Goal: Information Seeking & Learning: Compare options

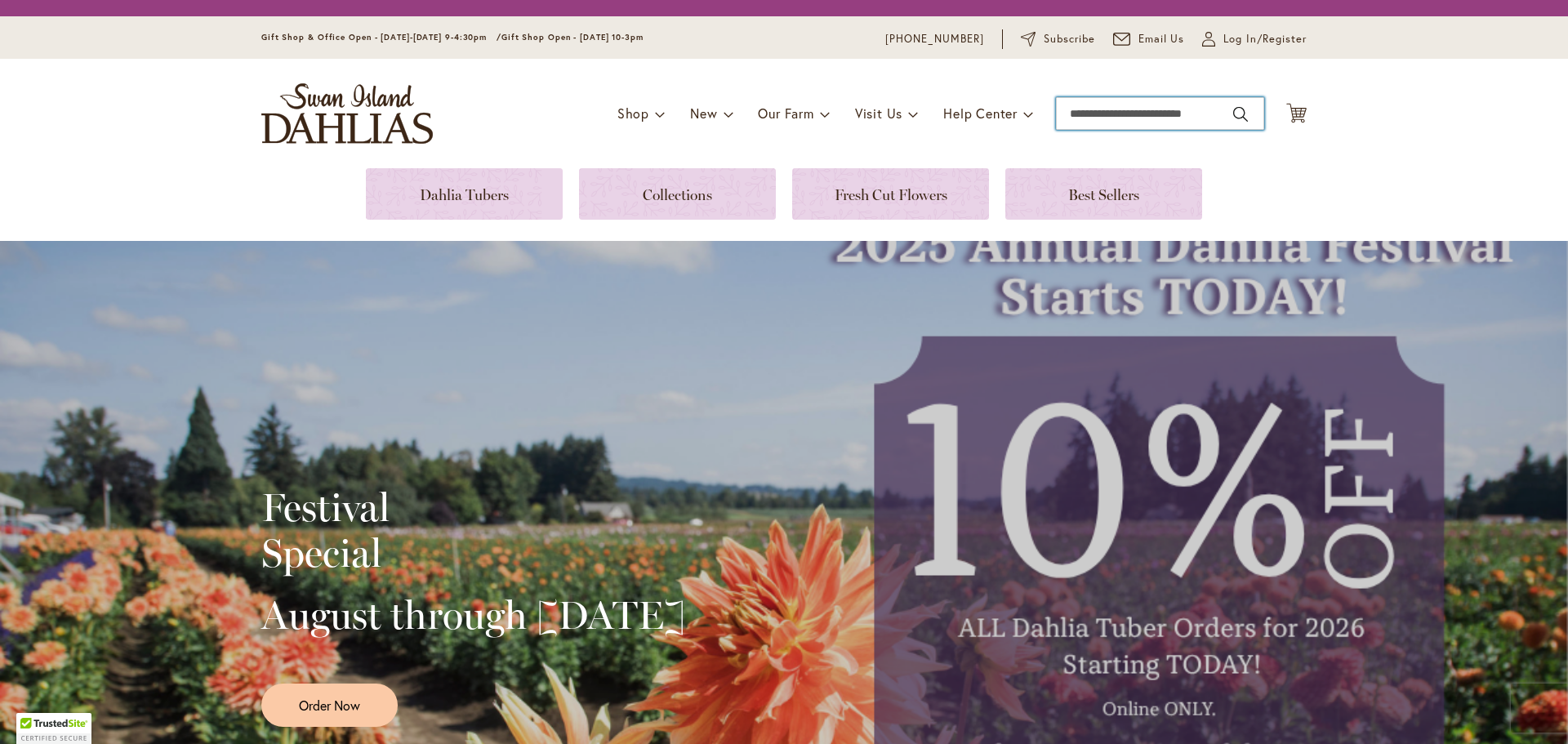
click at [1113, 118] on input "Search" at bounding box center [1159, 113] width 209 height 33
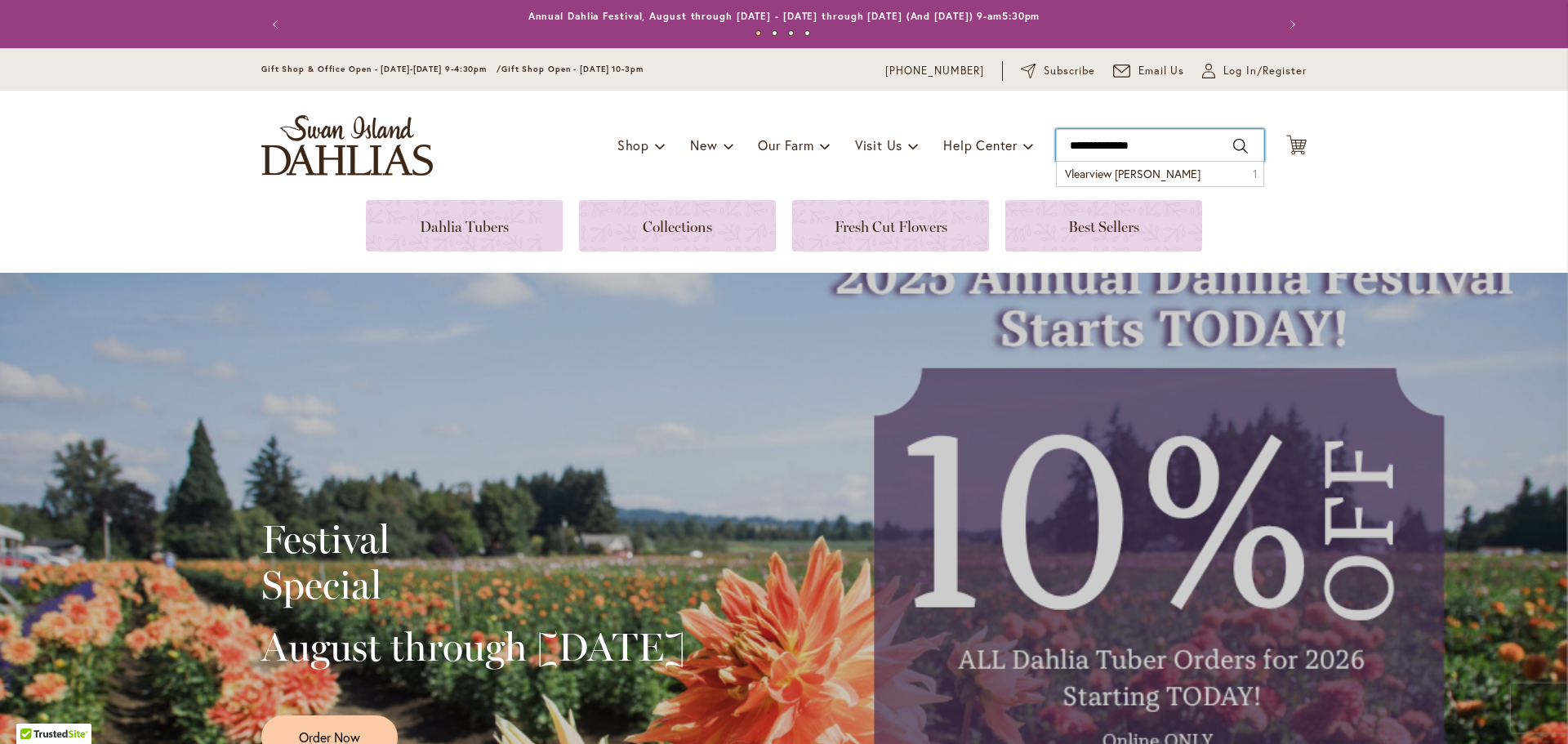
type input "**********"
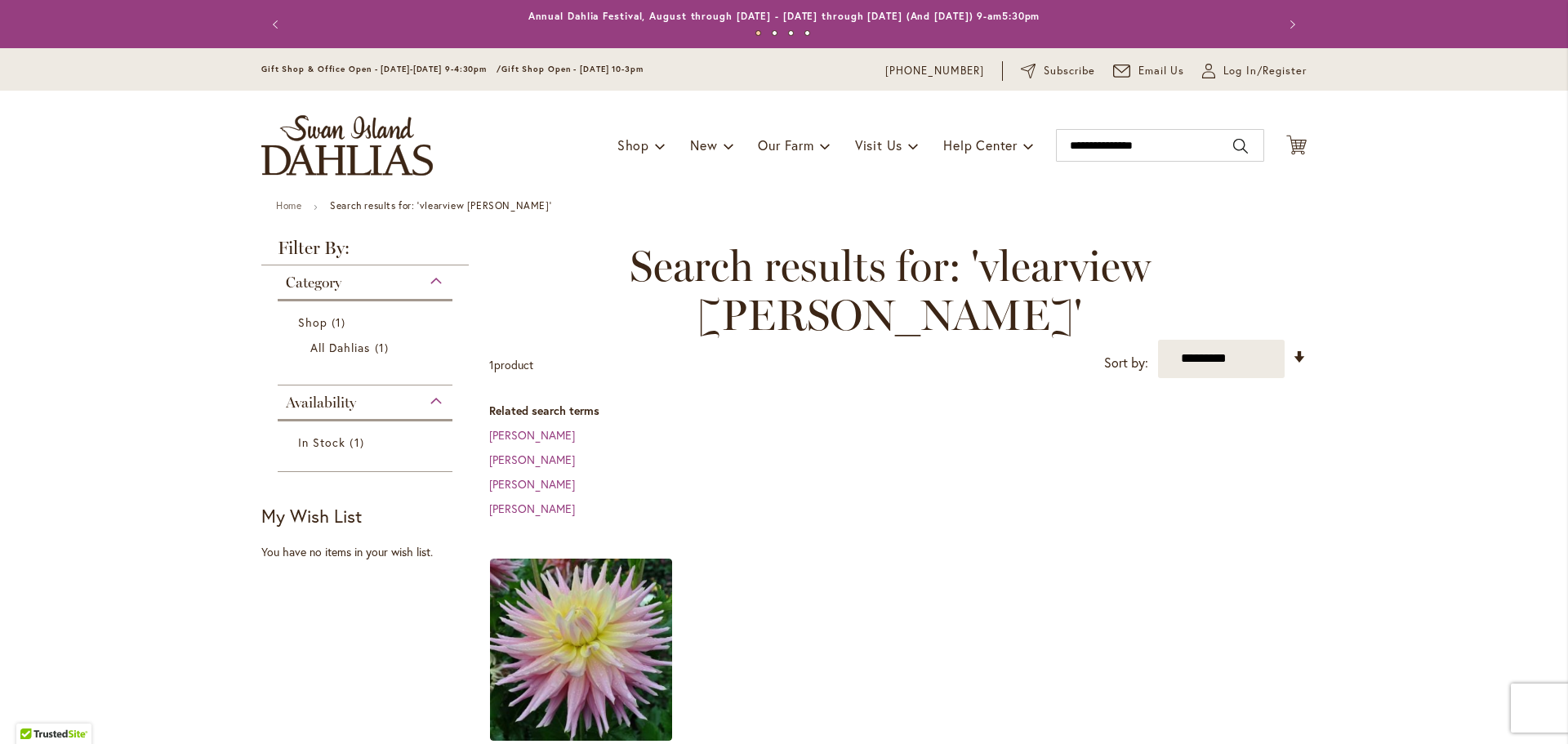
scroll to position [245, 0]
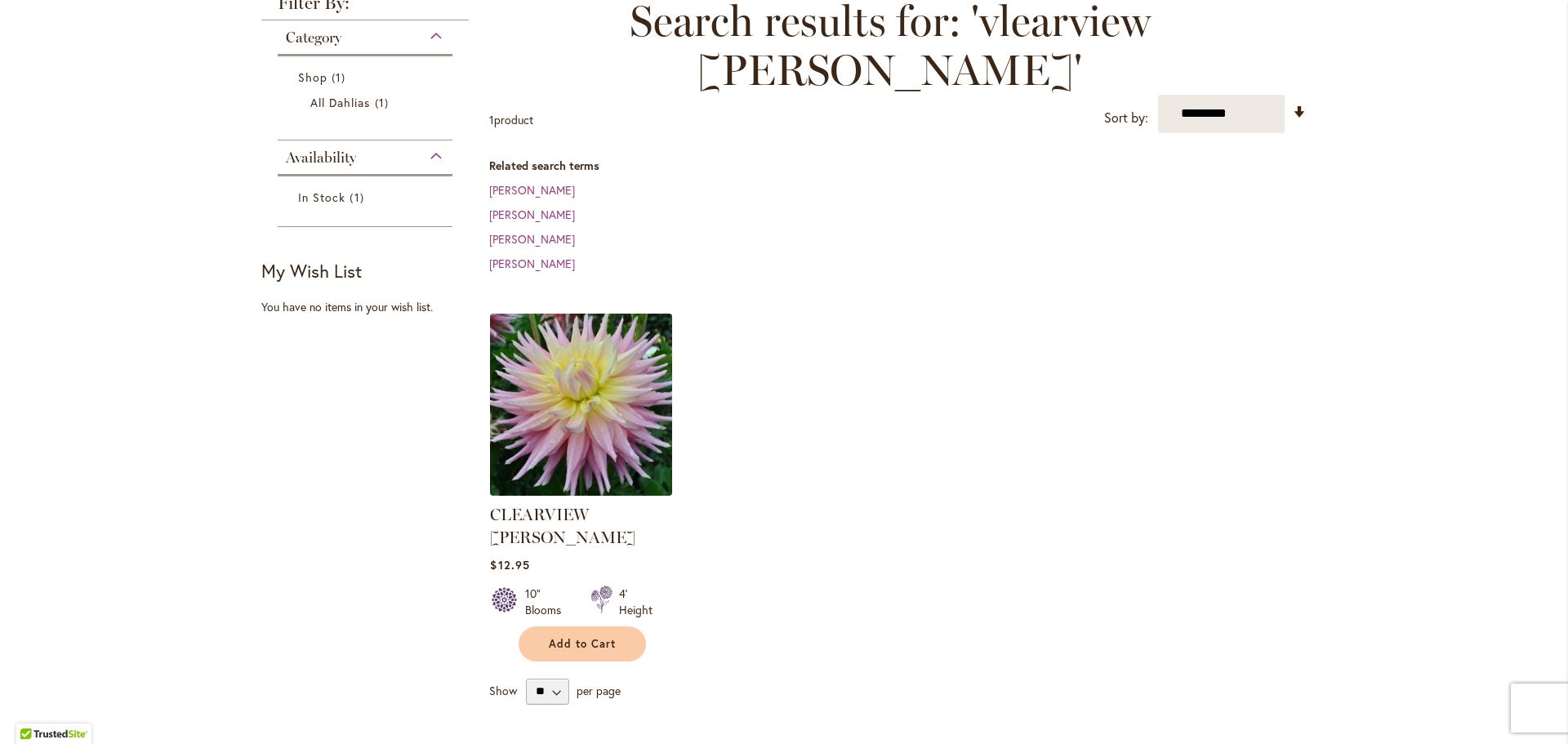
click at [569, 383] on img at bounding box center [581, 404] width 191 height 191
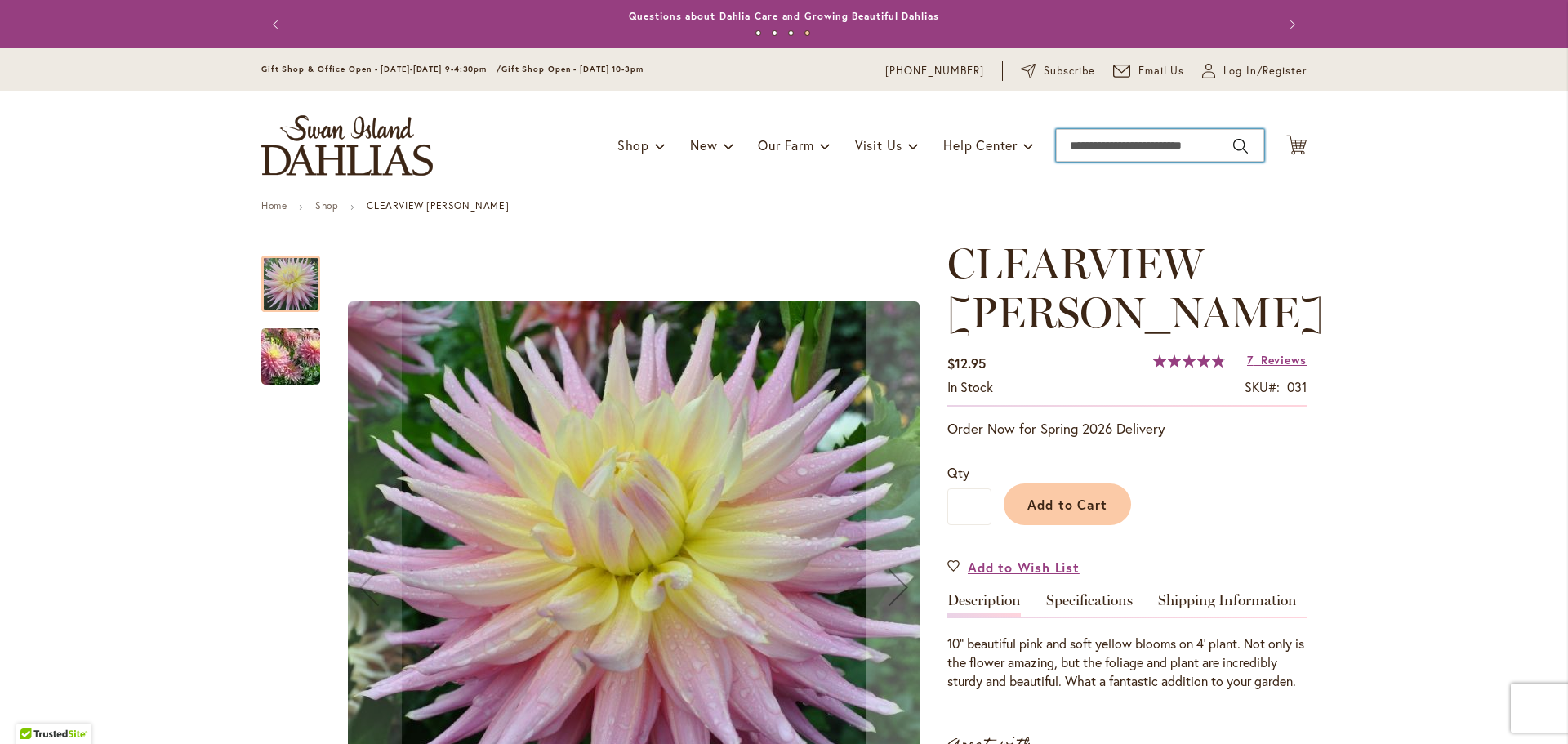
click at [1064, 145] on input "Search" at bounding box center [1159, 145] width 209 height 33
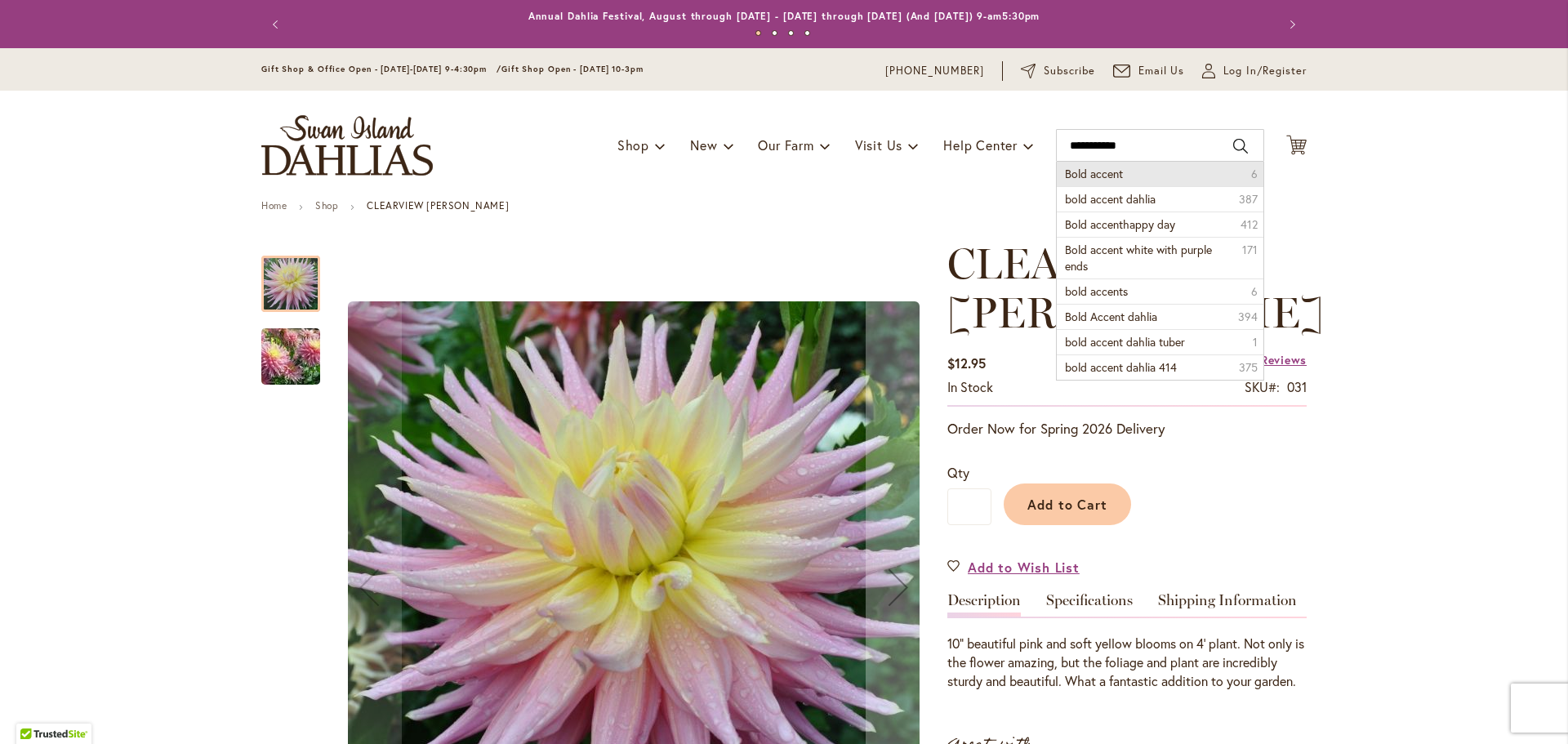
click at [1088, 178] on span "Bold accent" at bounding box center [1093, 173] width 58 height 16
type input "**********"
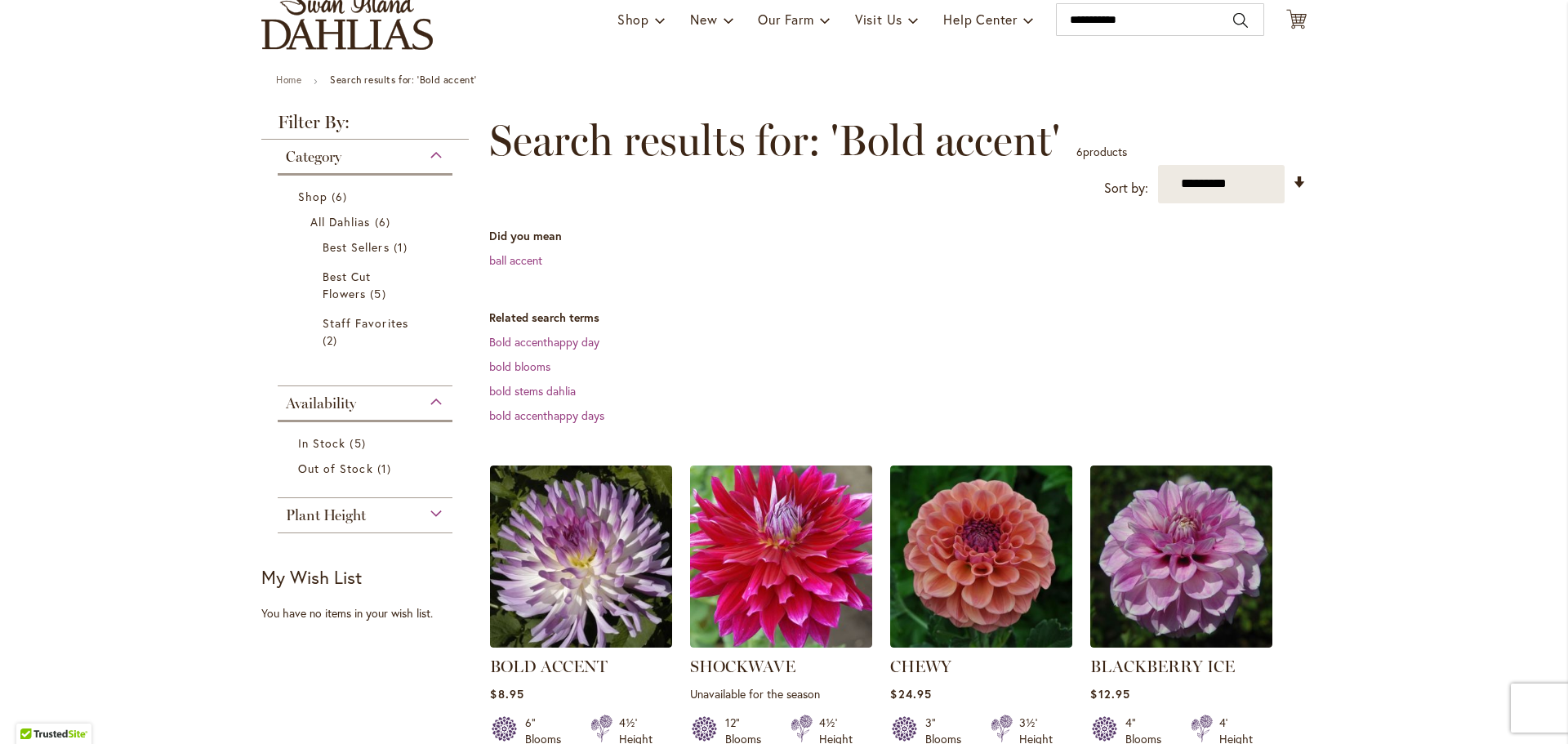
scroll to position [327, 0]
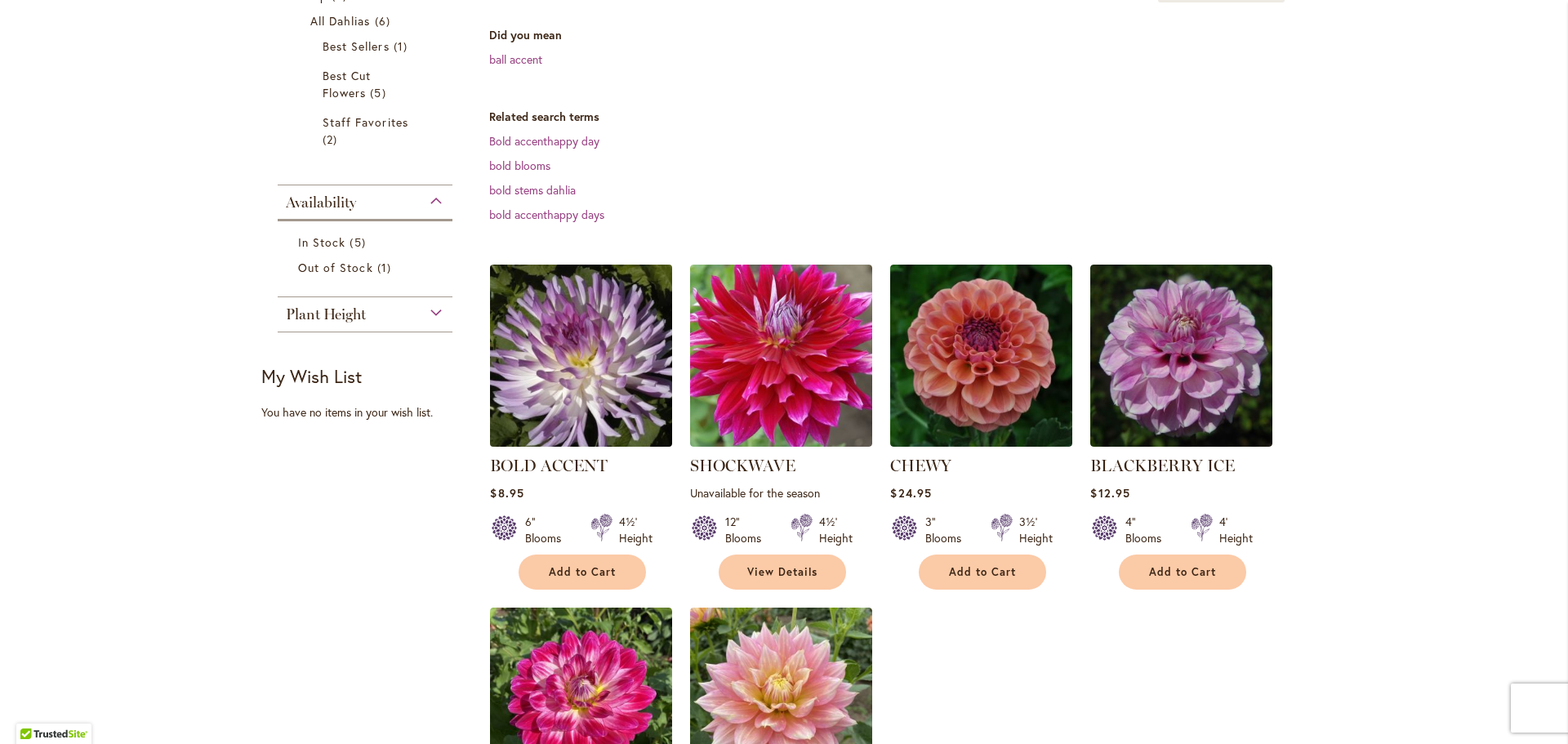
click at [623, 336] on img at bounding box center [581, 355] width 191 height 191
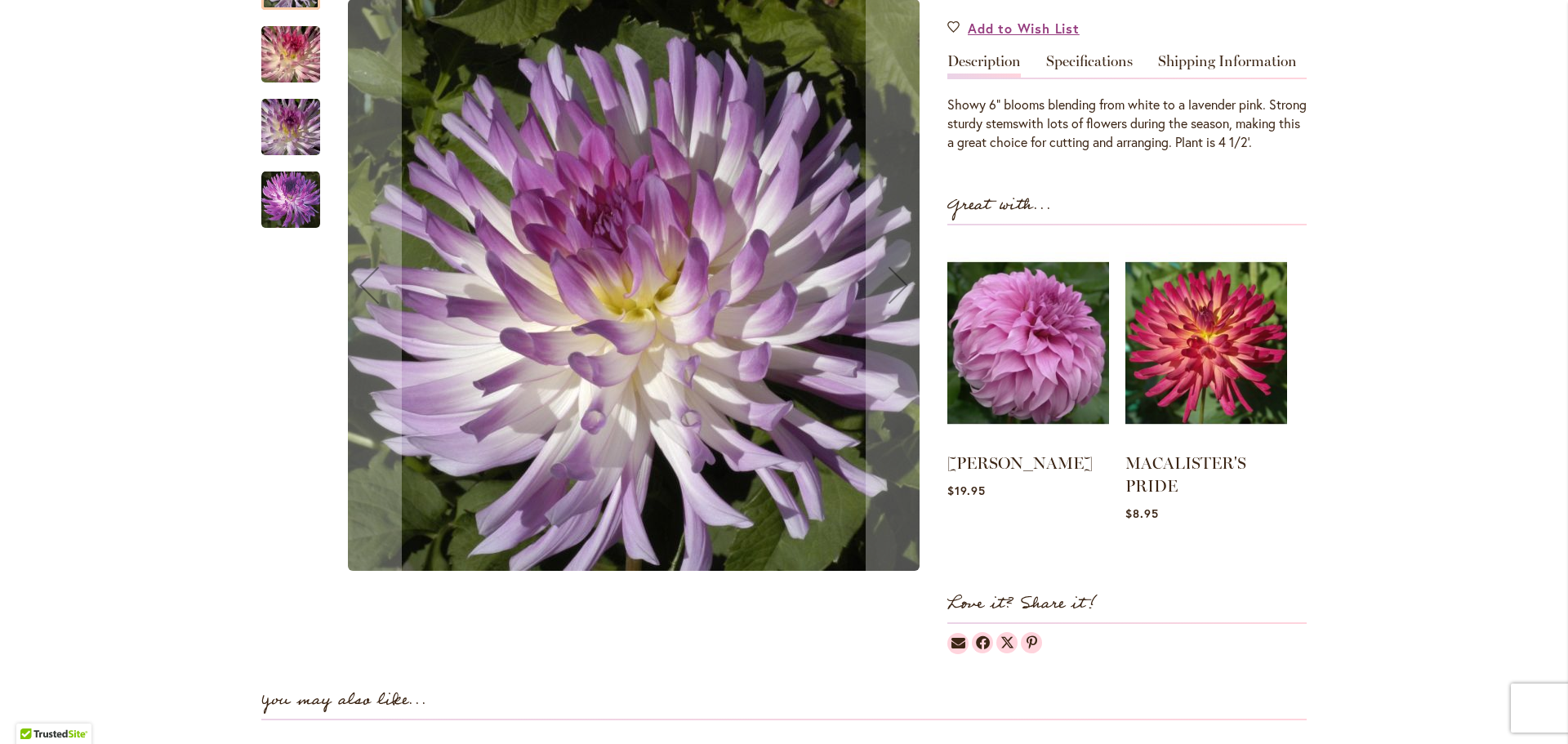
scroll to position [82, 0]
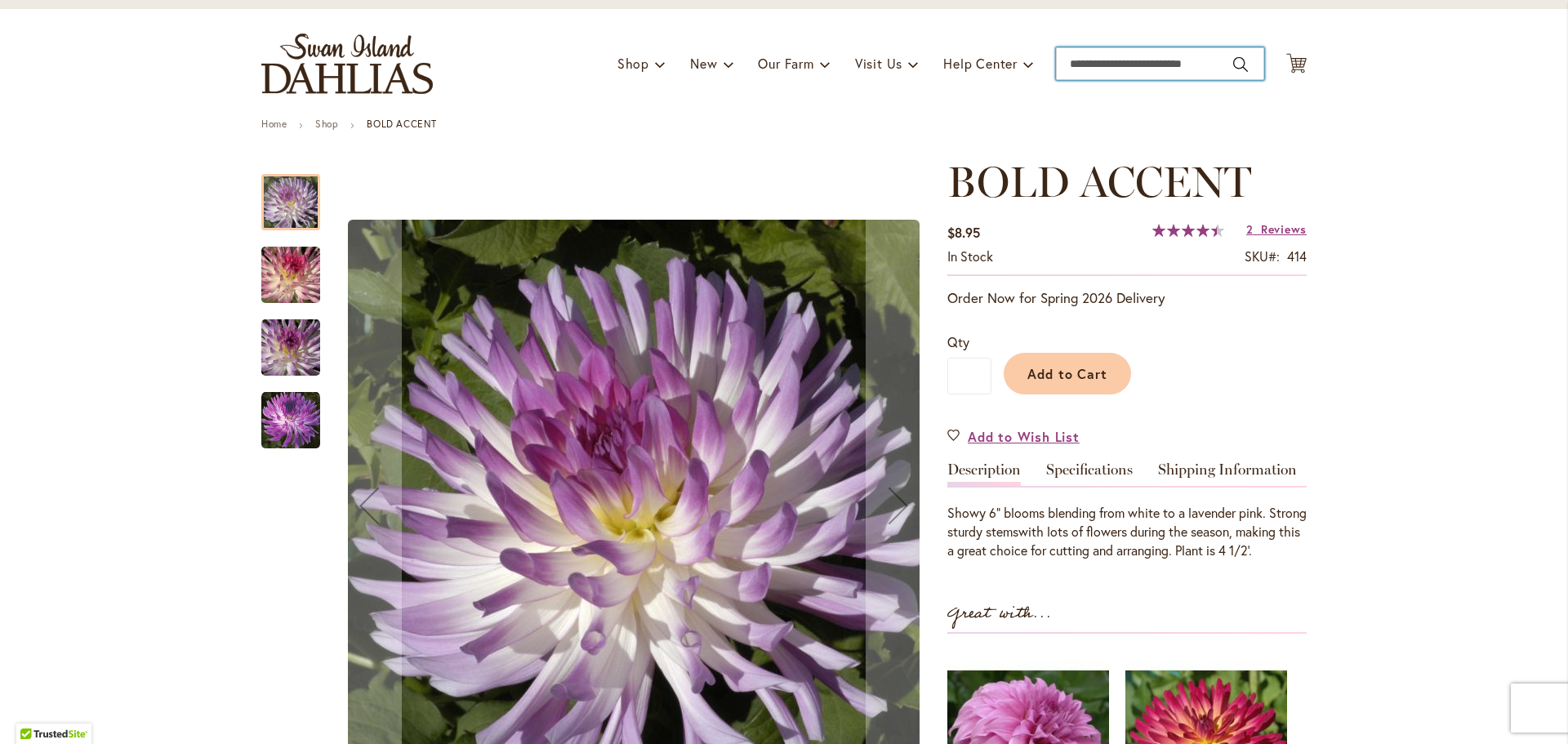
click at [1144, 61] on input "Search" at bounding box center [1159, 63] width 209 height 33
click at [1240, 65] on button "Search" at bounding box center [1240, 64] width 15 height 26
type input "*****"
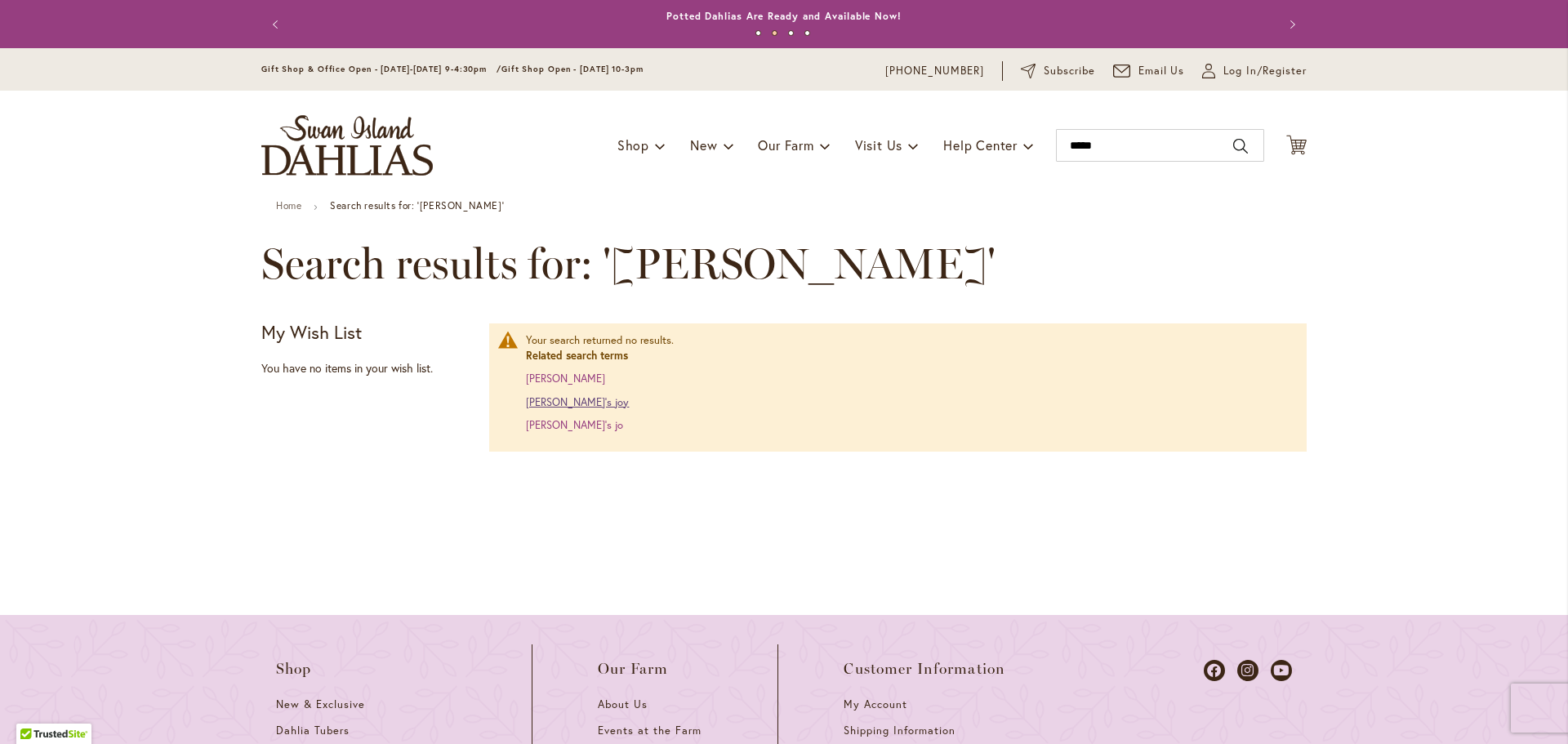
click at [542, 403] on link "Janet’s joy" at bounding box center [577, 402] width 103 height 14
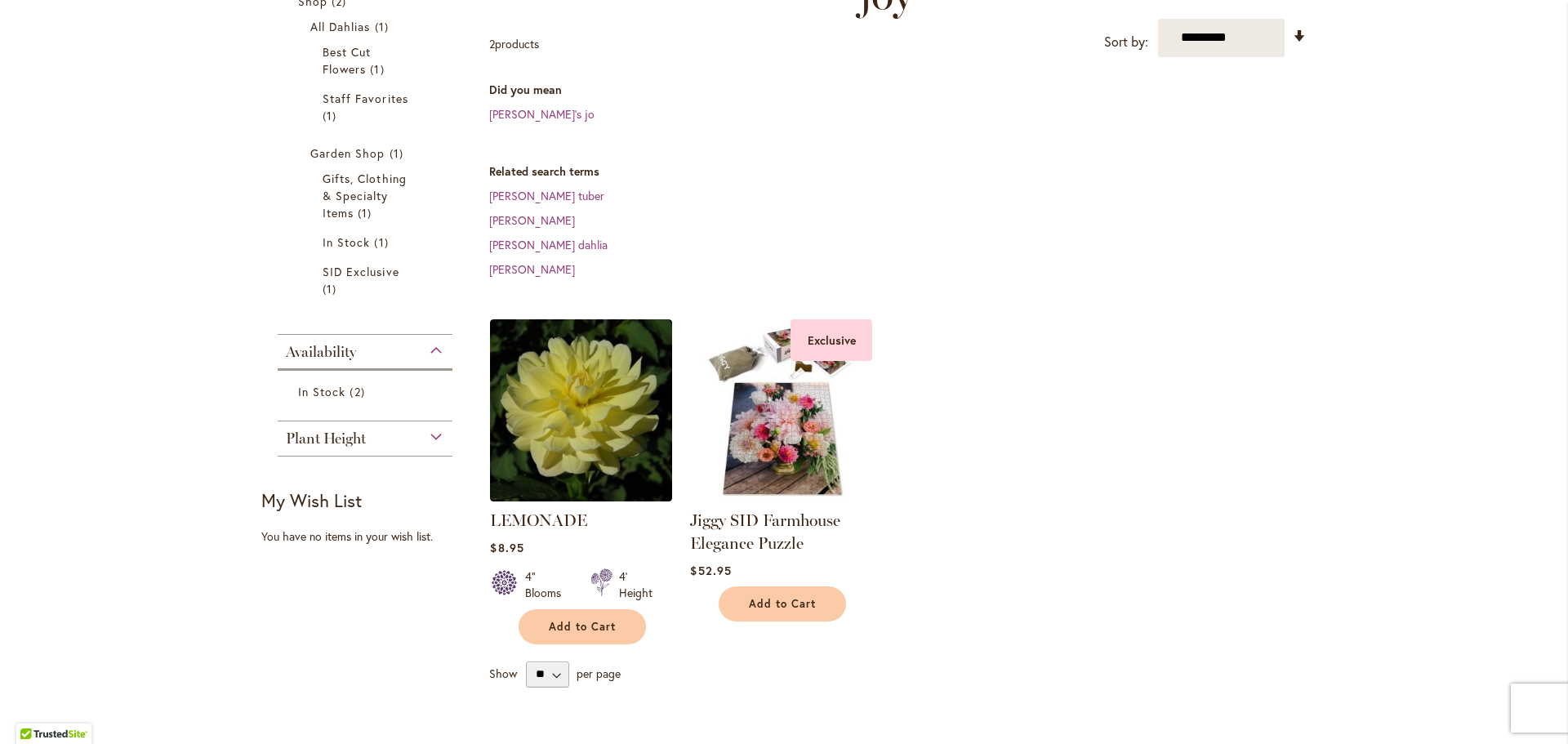
scroll to position [327, 0]
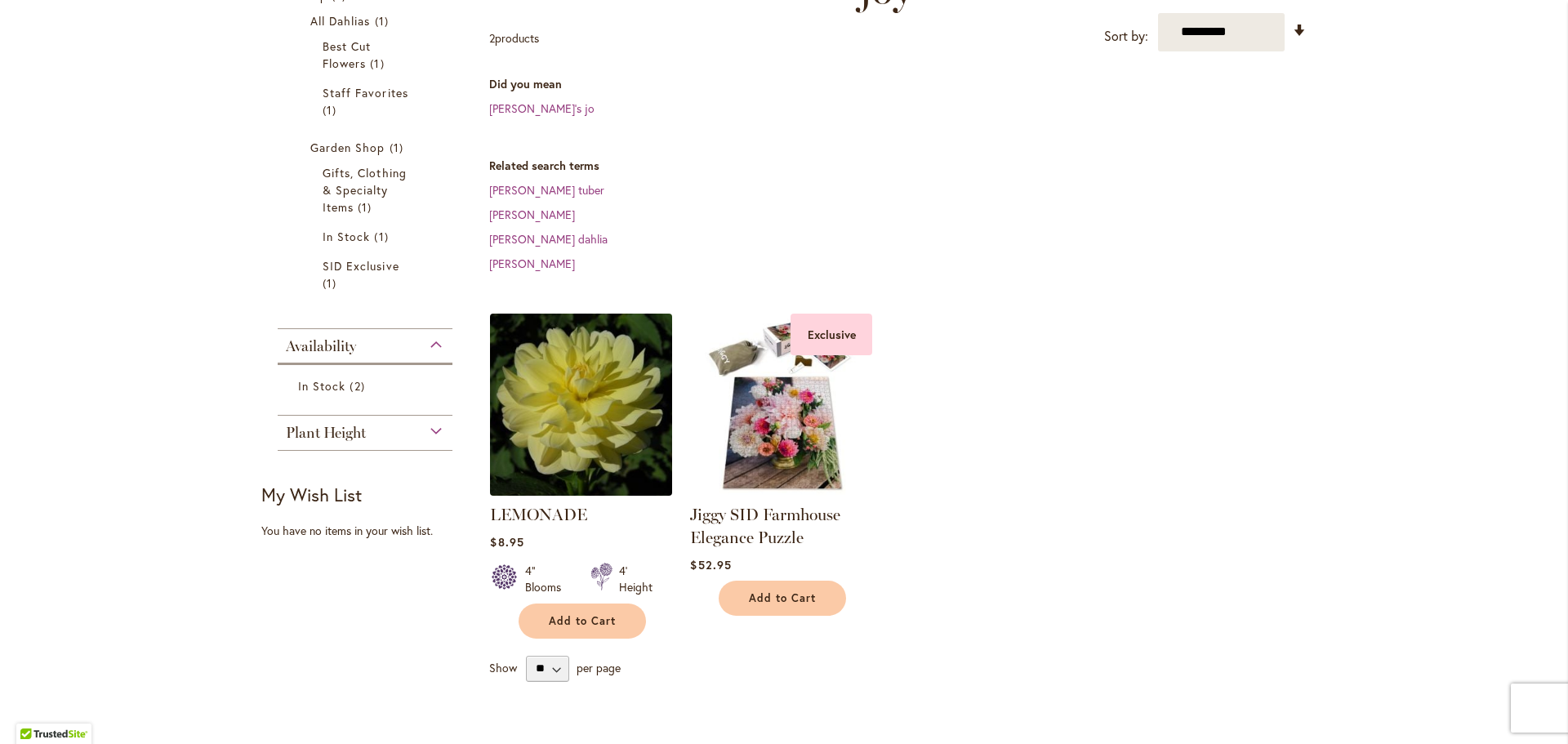
click at [613, 343] on img at bounding box center [581, 404] width 191 height 191
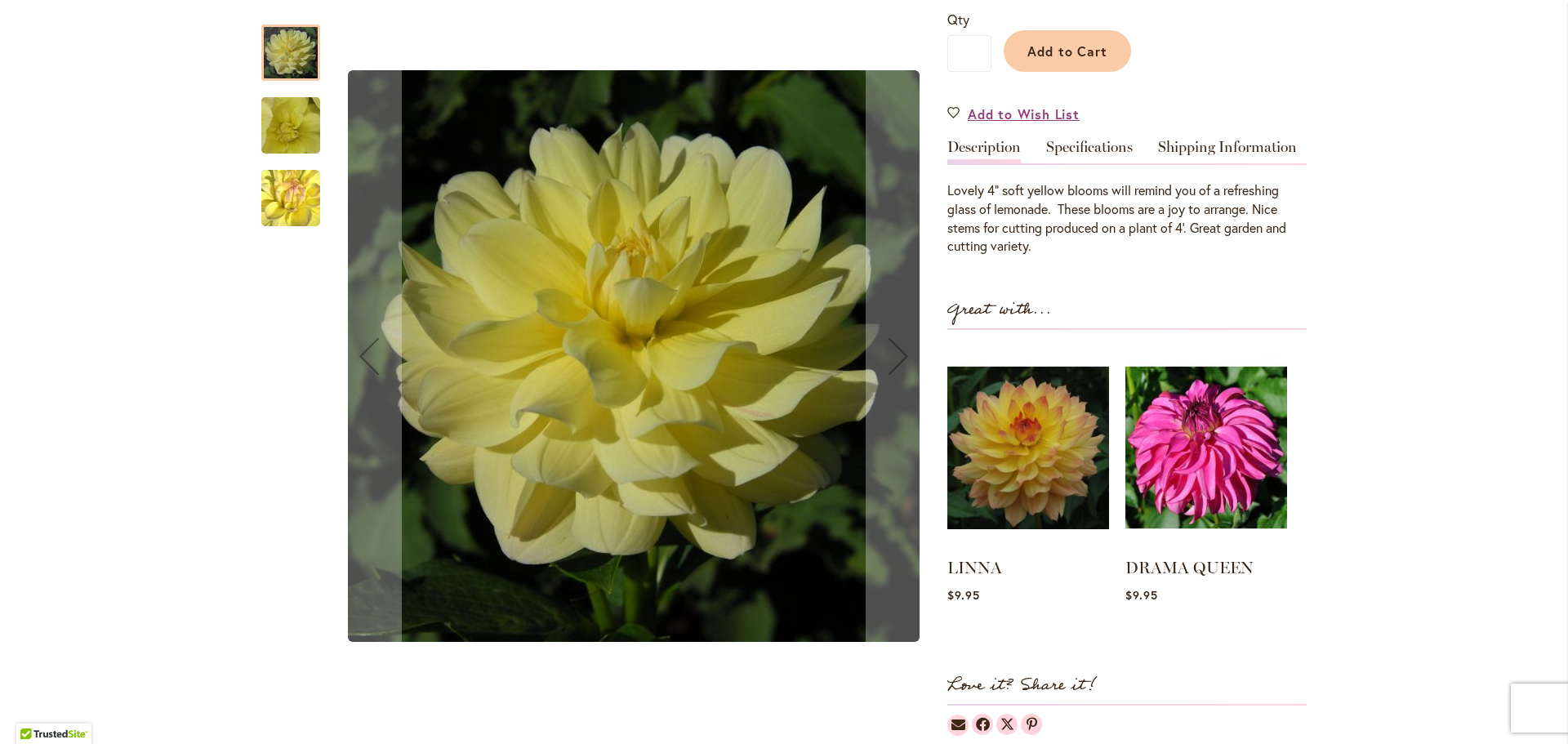
scroll to position [409, 0]
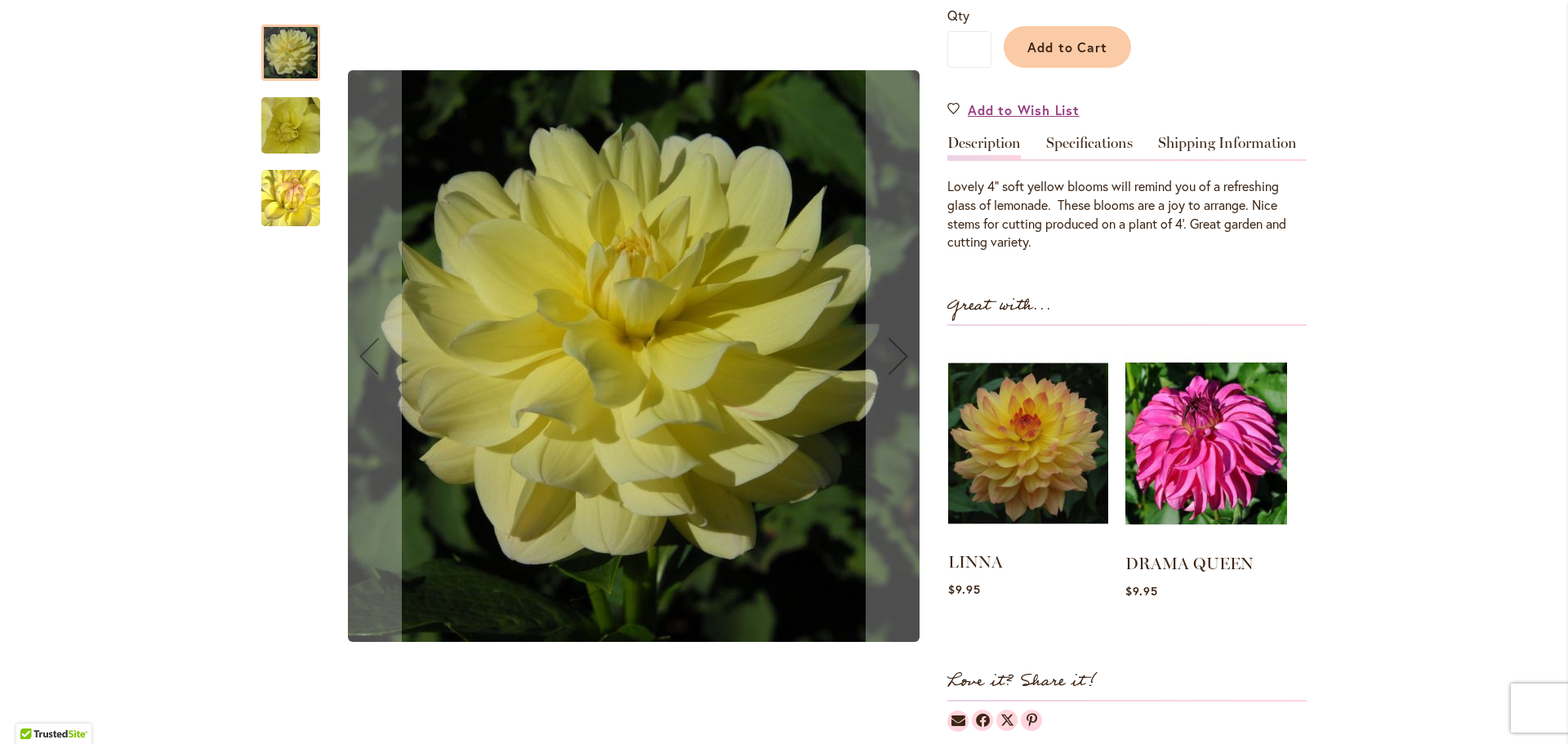
click at [1043, 468] on img at bounding box center [1028, 443] width 160 height 200
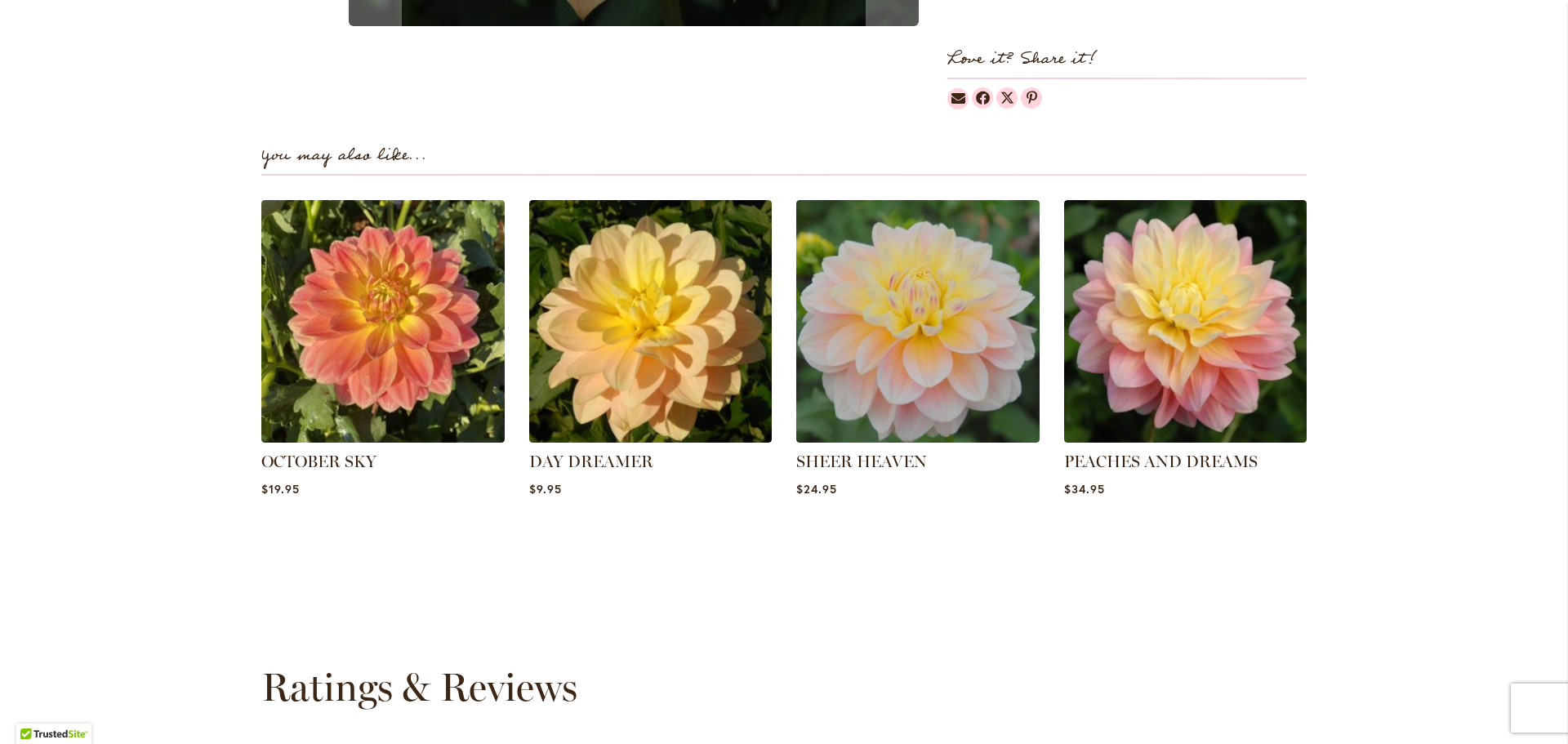
scroll to position [1062, 0]
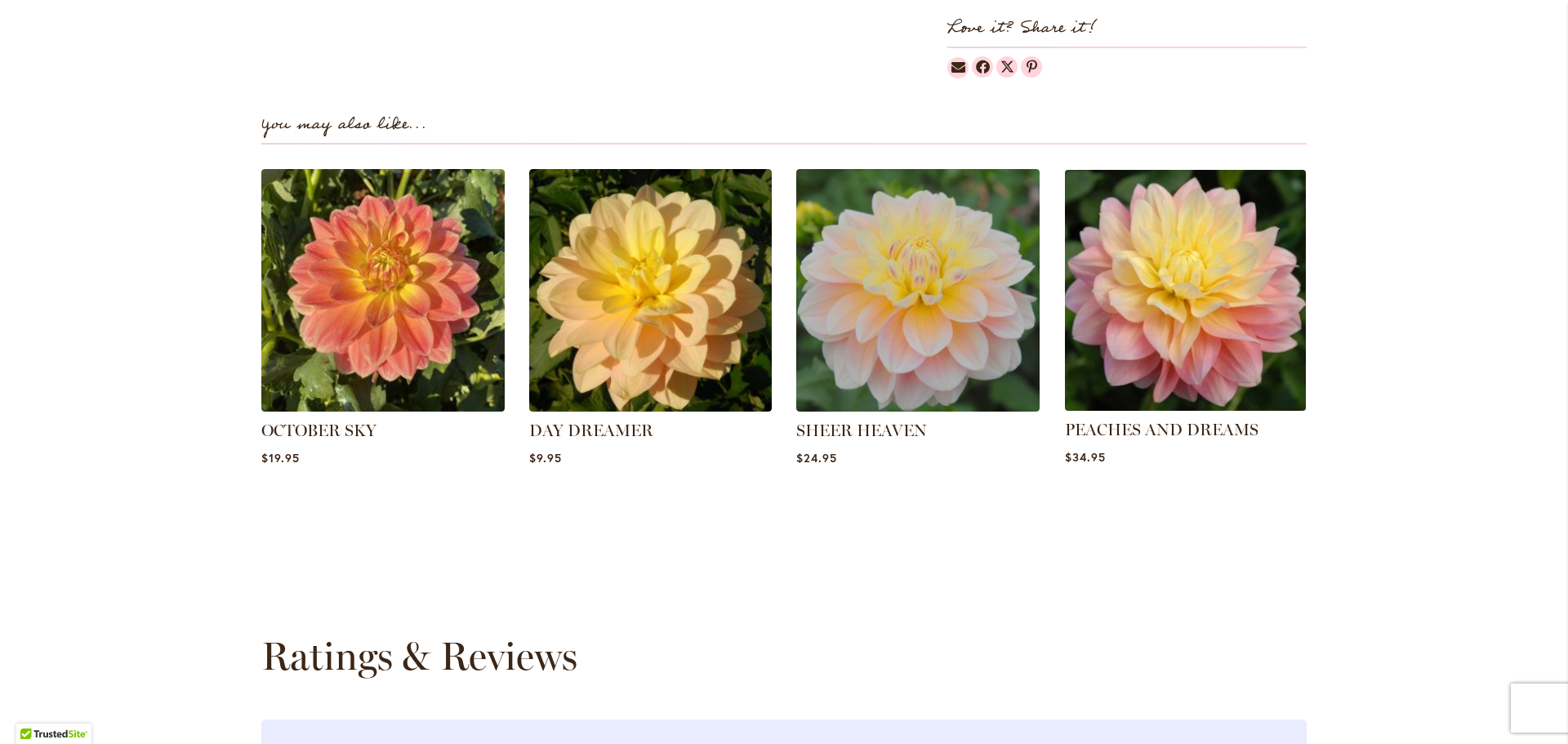
click at [1202, 313] on img at bounding box center [1185, 291] width 254 height 254
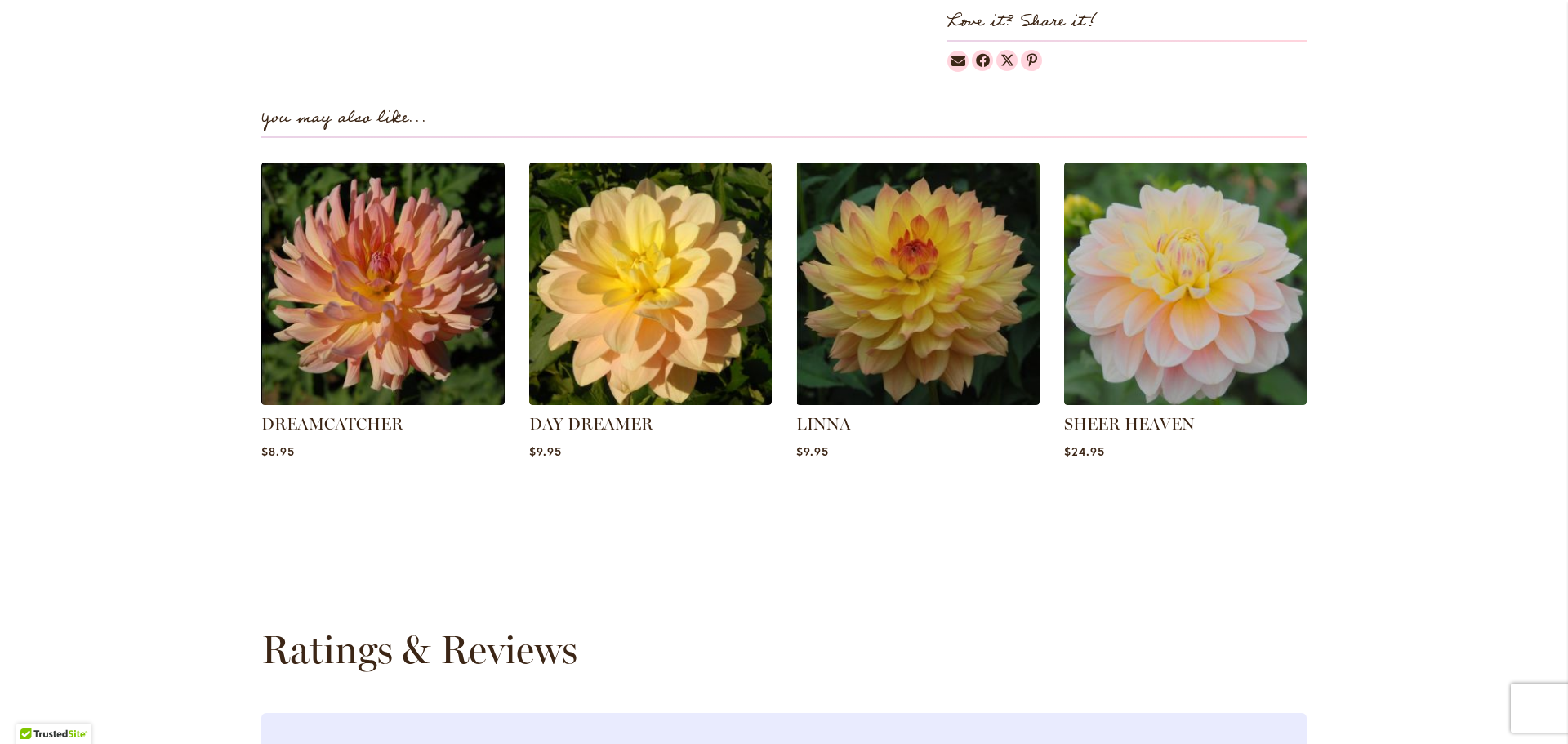
scroll to position [1144, 0]
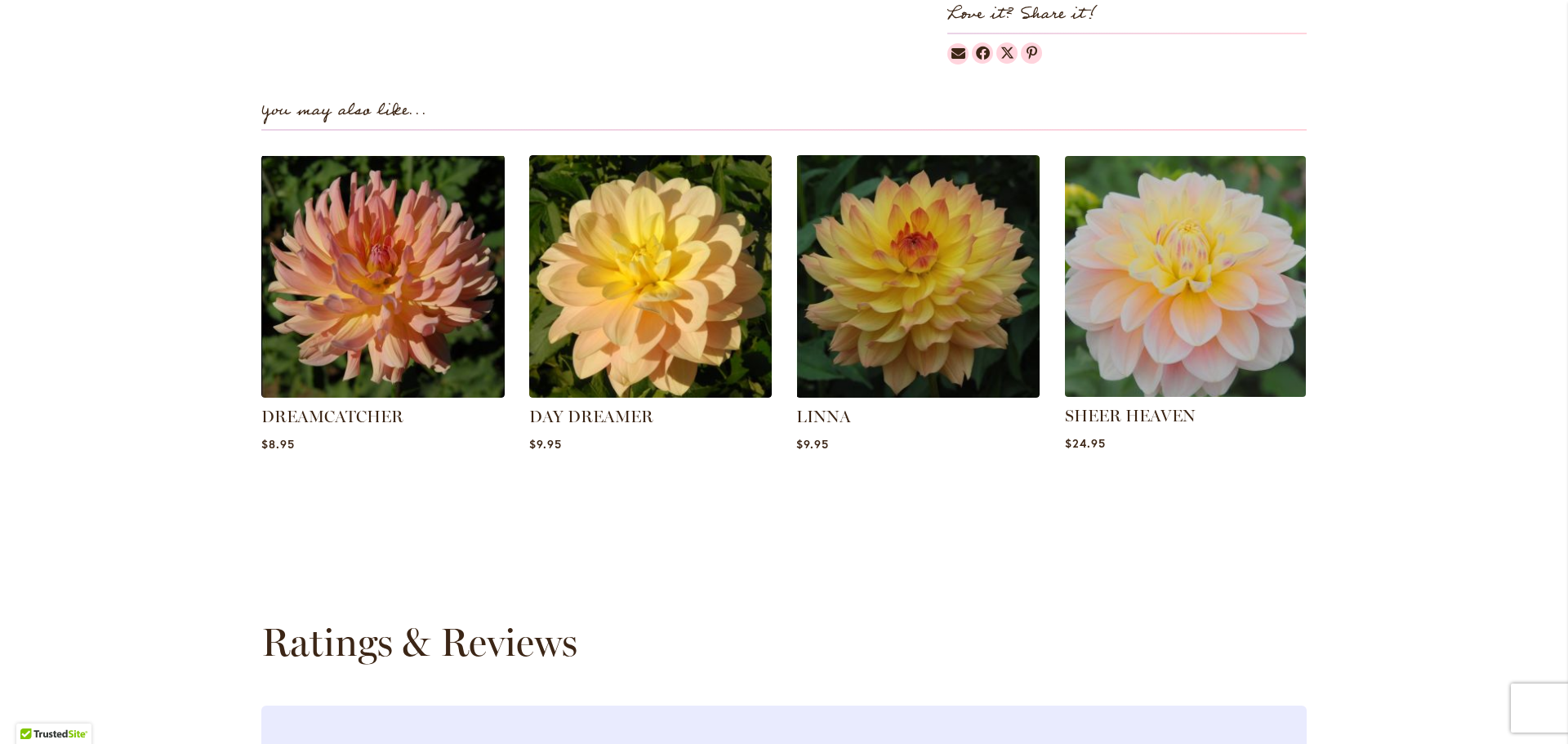
click at [1143, 197] on img at bounding box center [1185, 276] width 254 height 254
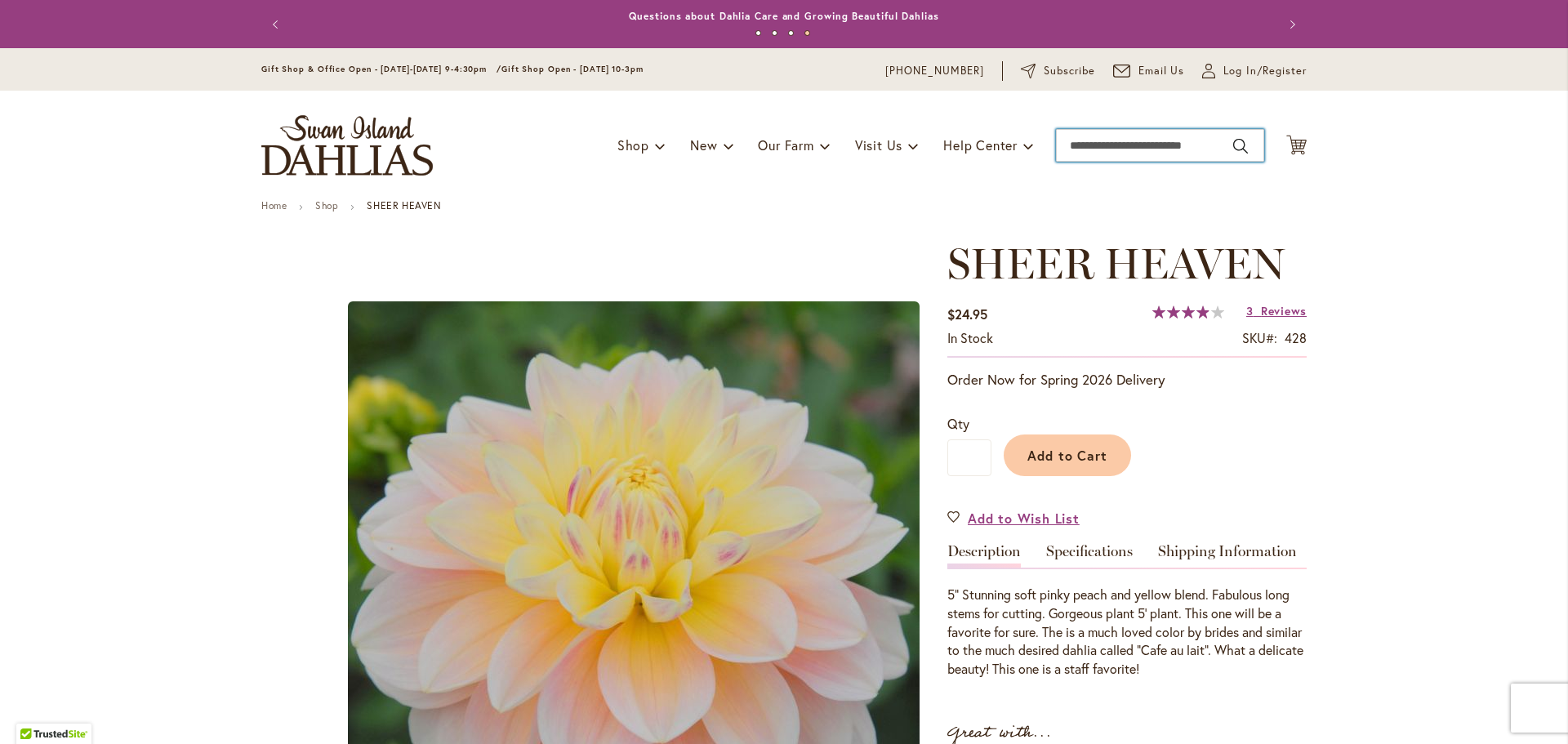
click at [1087, 152] on input "Search" at bounding box center [1159, 145] width 209 height 33
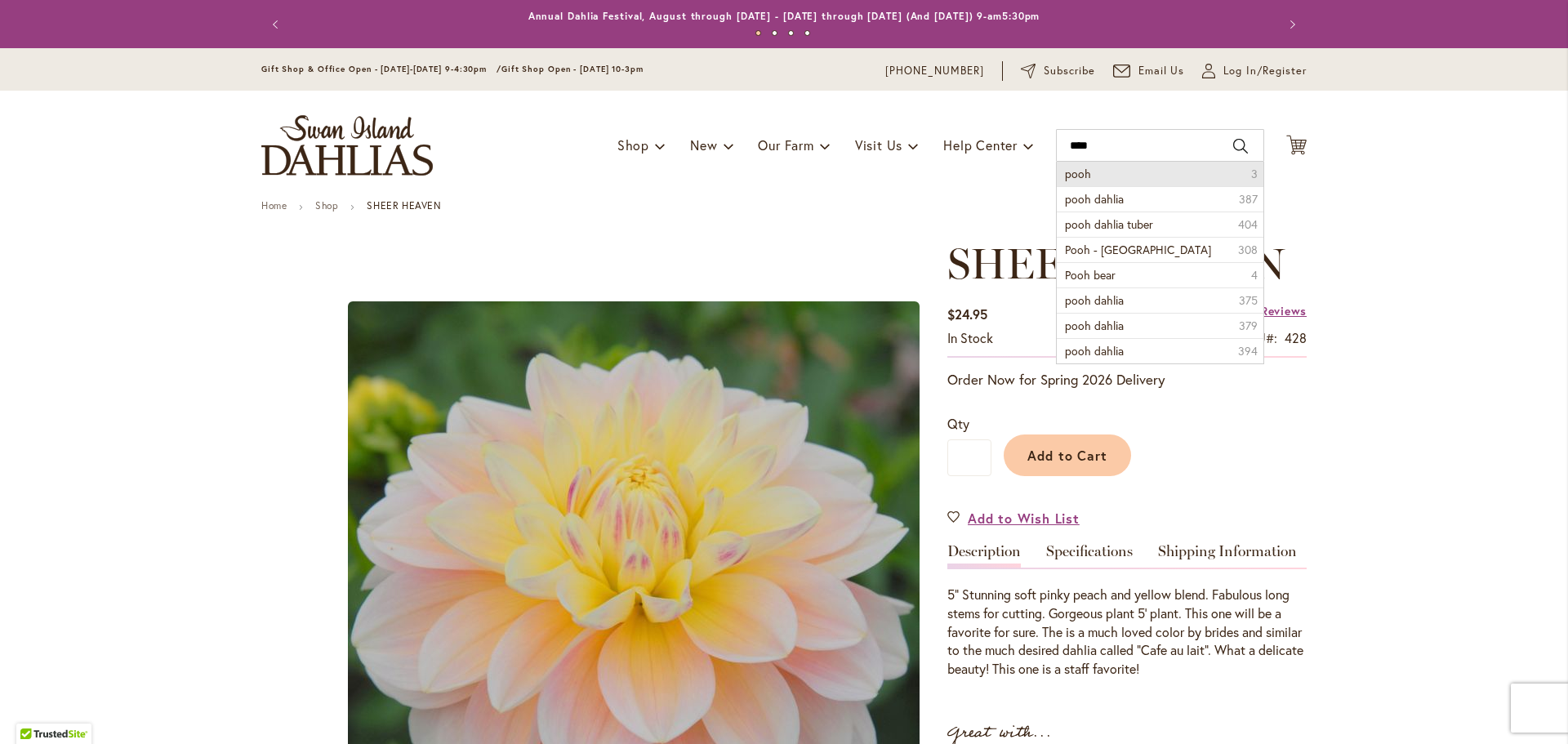
click at [1088, 173] on li "pooh 3" at bounding box center [1159, 174] width 207 height 25
type input "****"
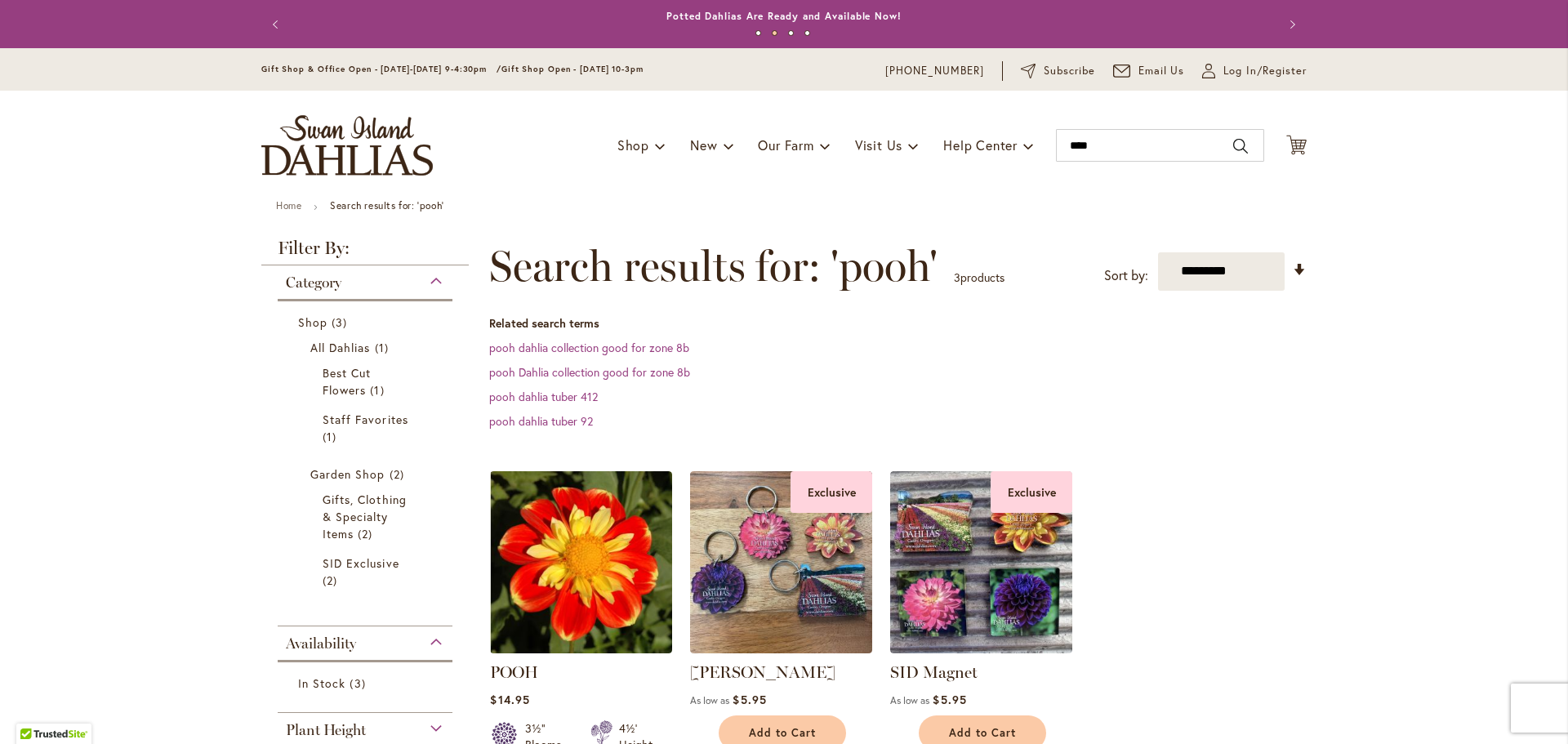
scroll to position [245, 0]
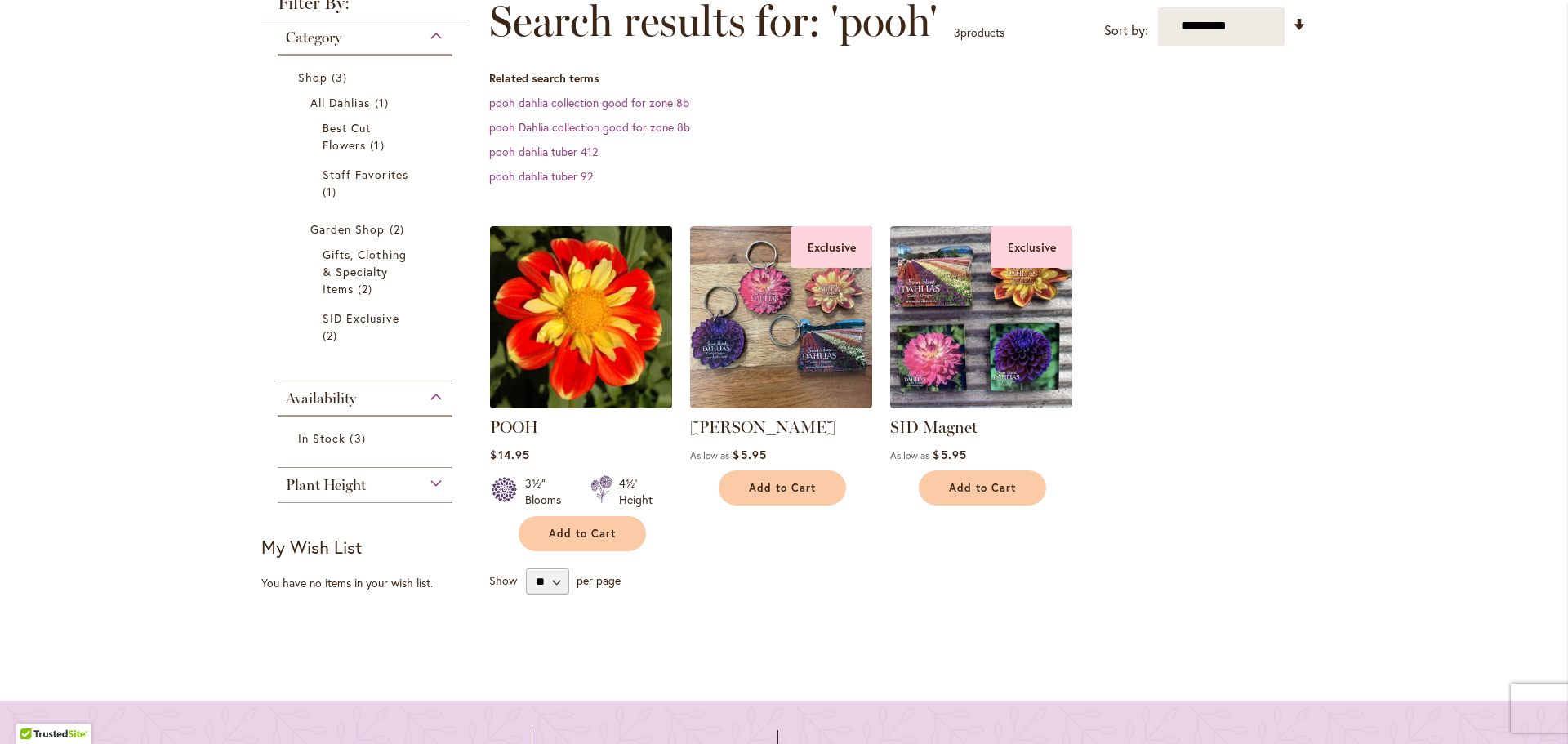
click at [585, 355] on img at bounding box center [581, 316] width 191 height 191
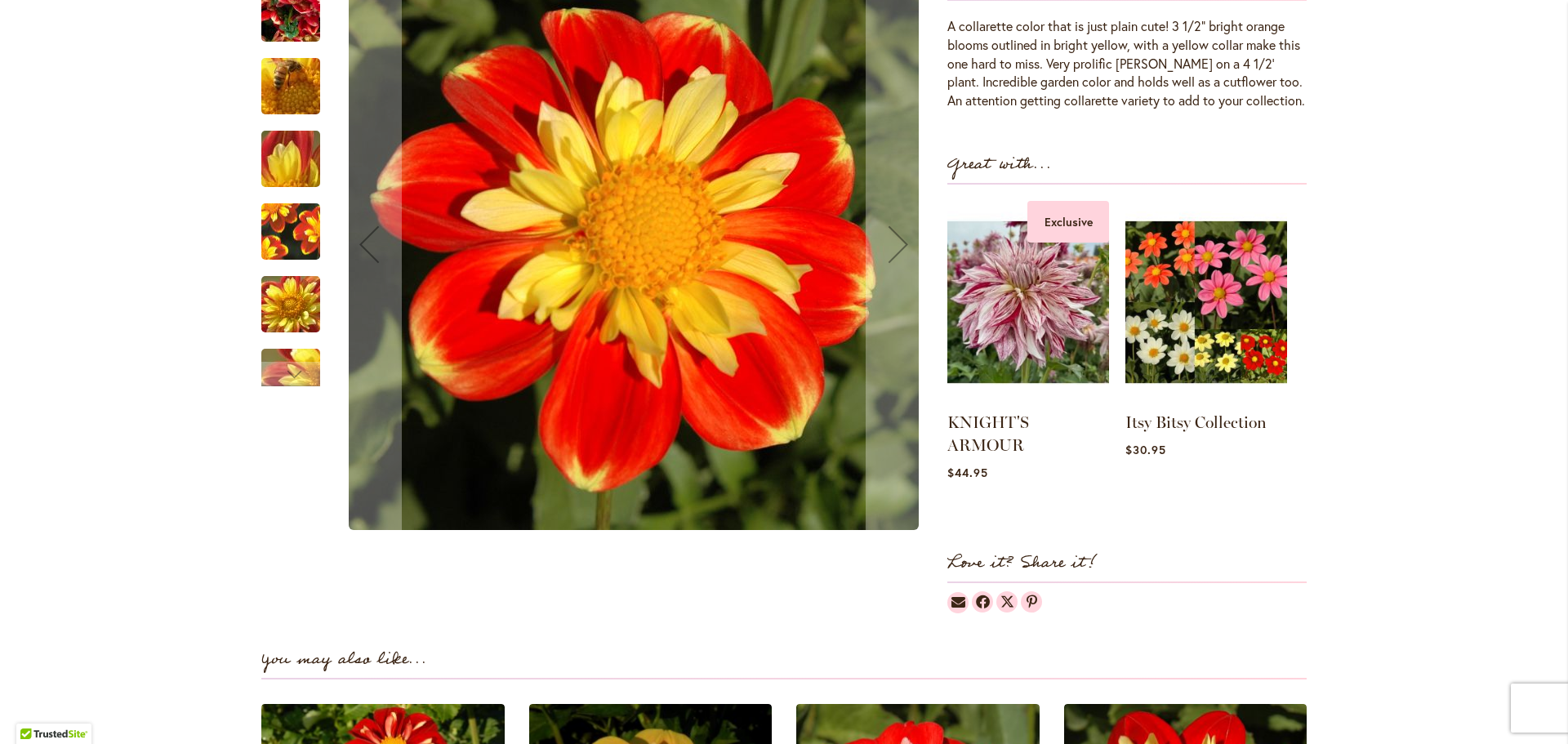
scroll to position [571, 0]
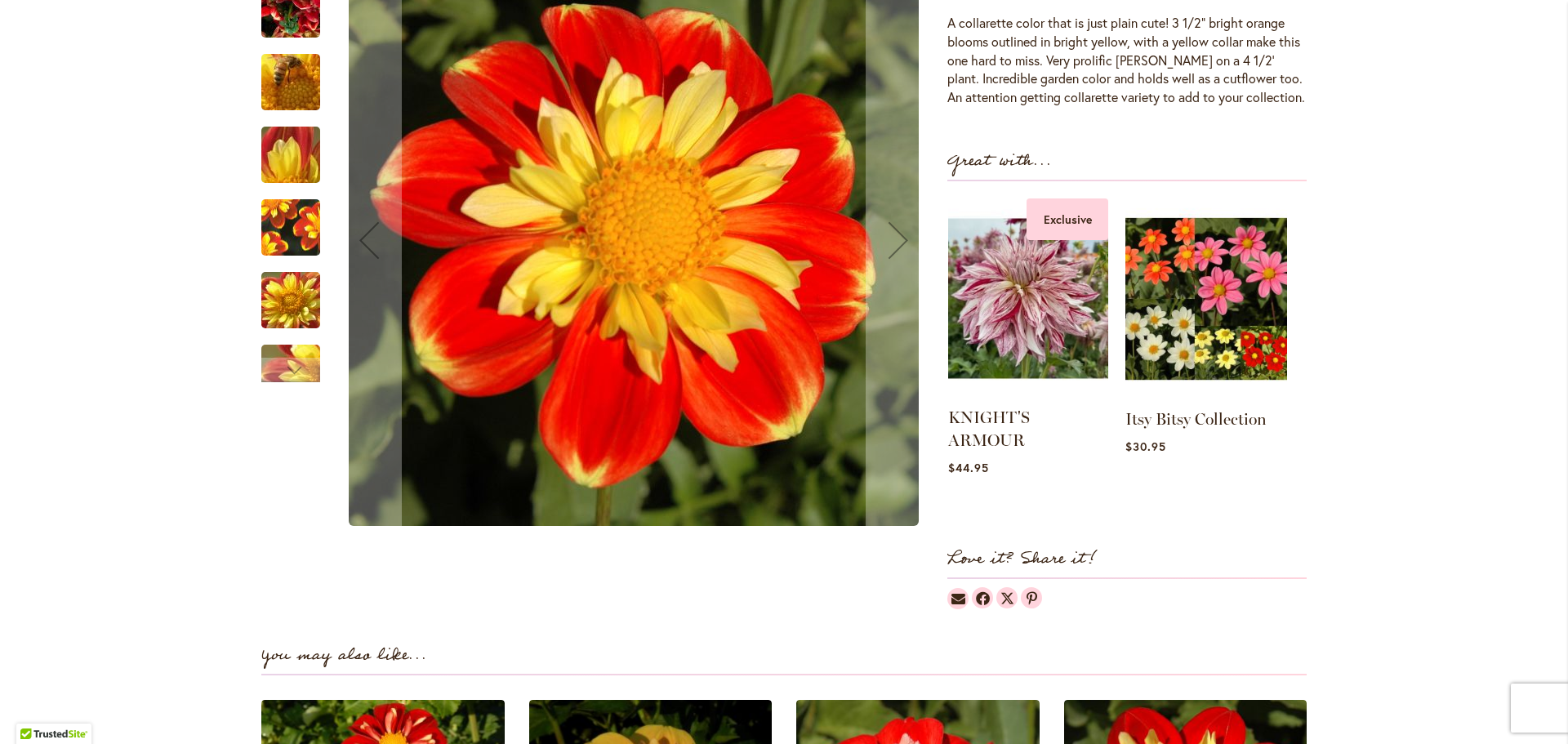
click at [1076, 296] on img at bounding box center [1028, 298] width 160 height 200
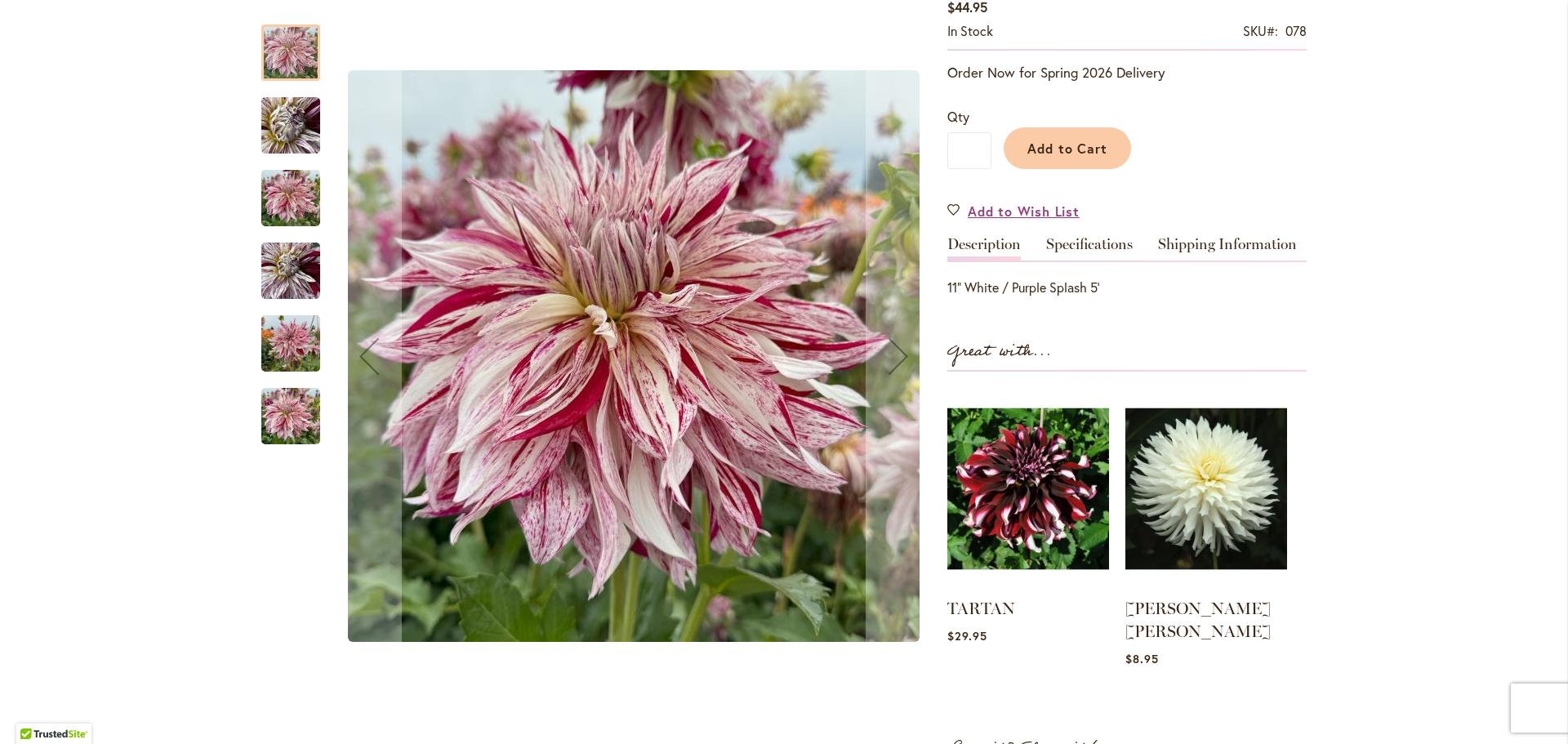
scroll to position [327, 0]
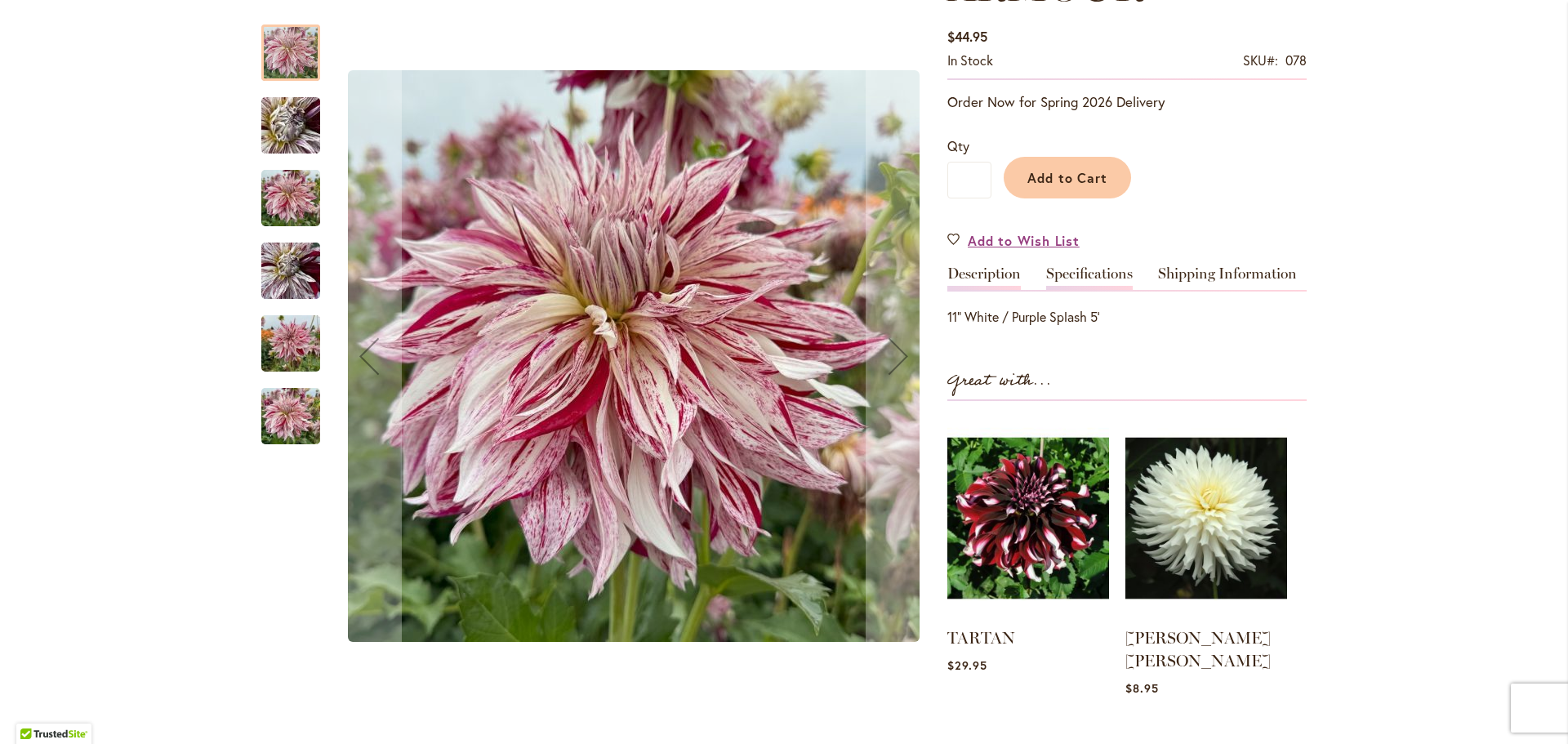
click at [1095, 288] on link "Specifications" at bounding box center [1089, 277] width 86 height 24
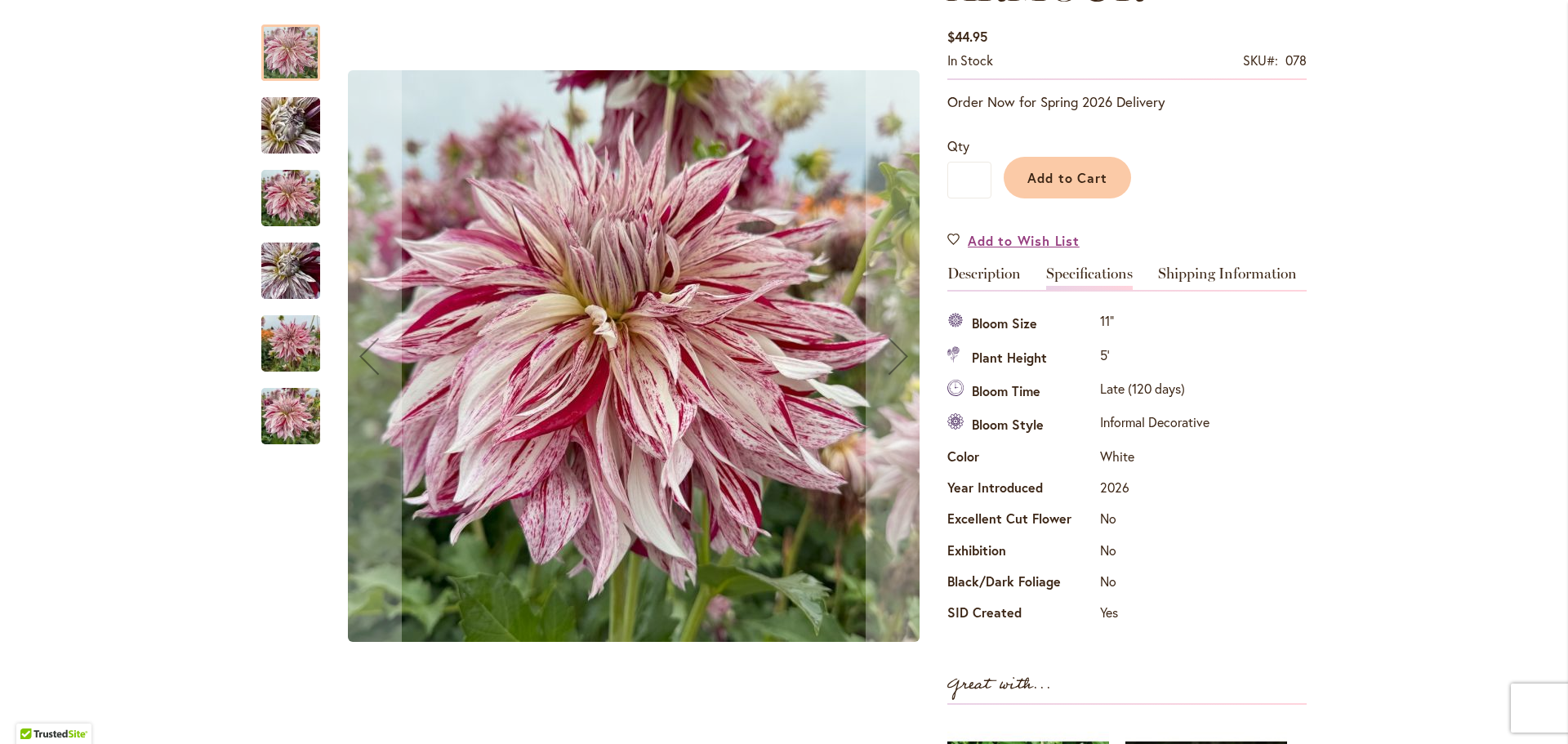
scroll to position [82, 0]
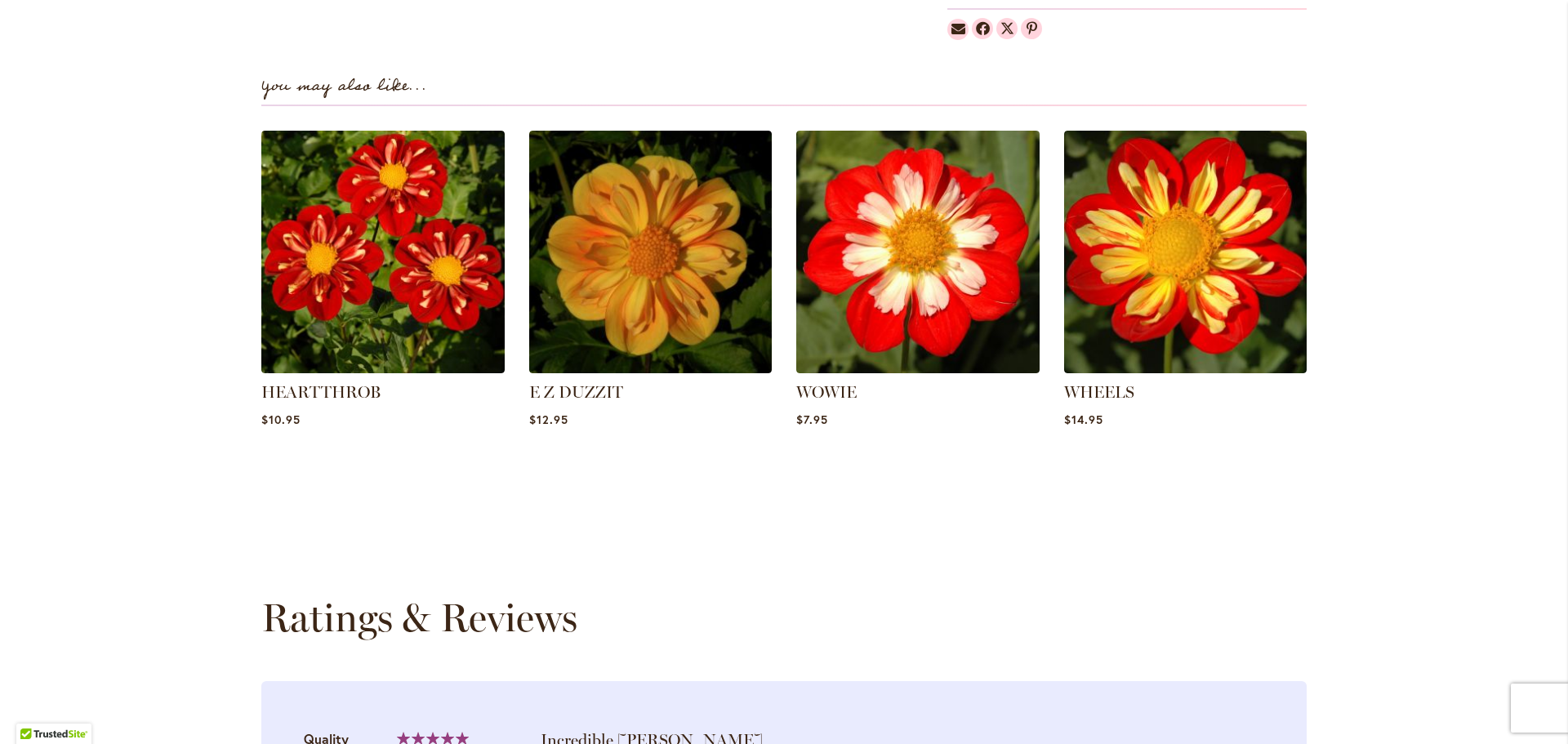
scroll to position [1144, 0]
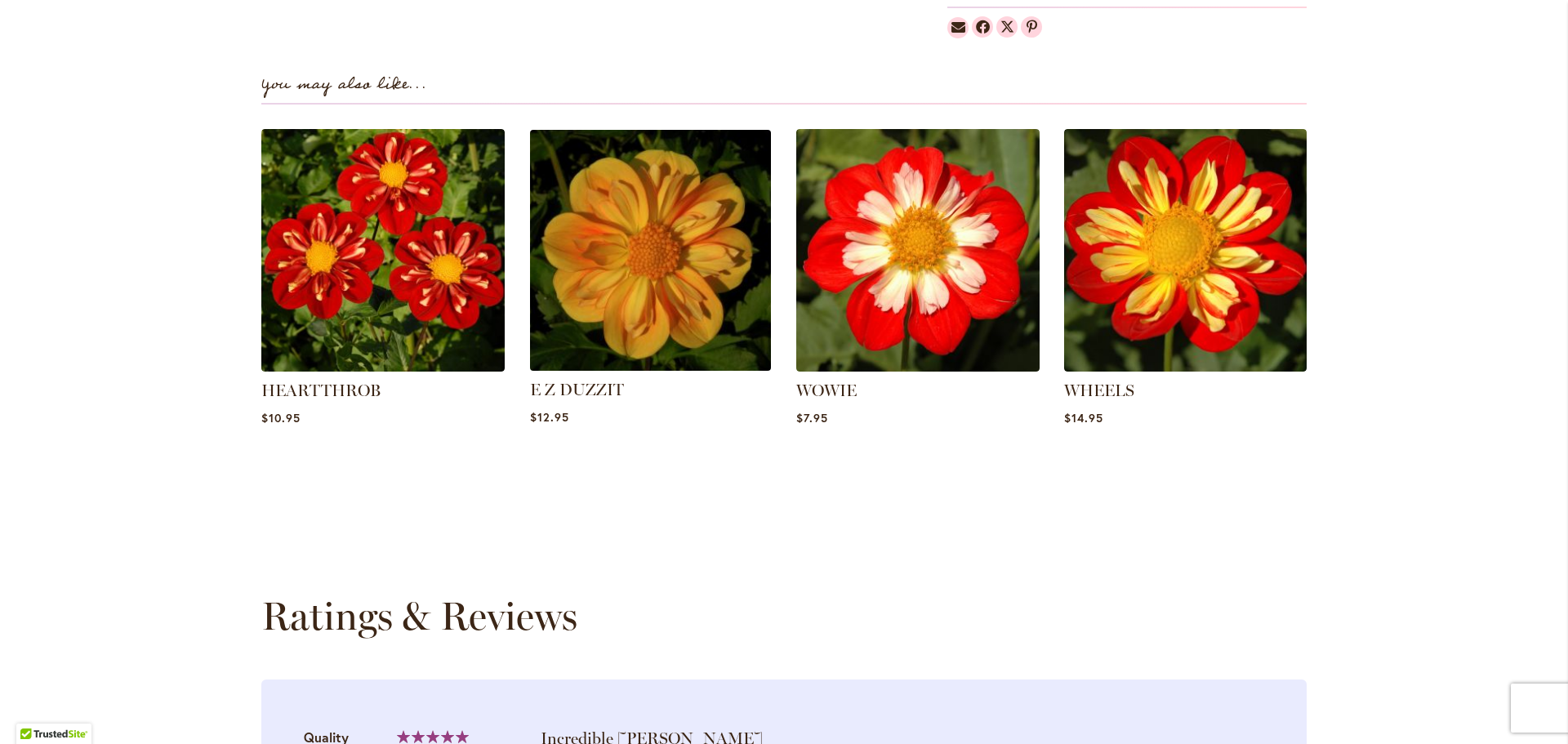
click at [659, 276] on img at bounding box center [651, 250] width 254 height 254
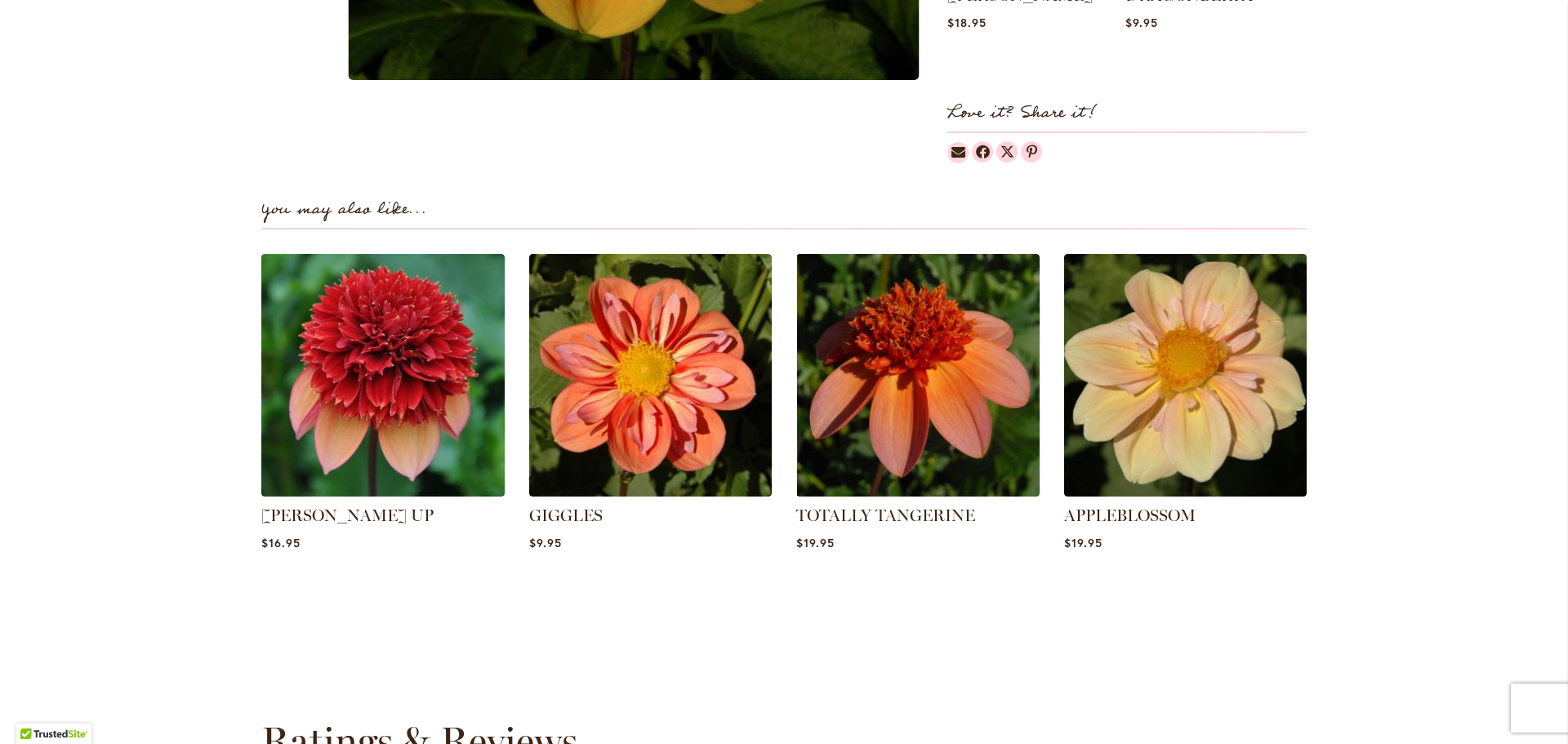
scroll to position [980, 0]
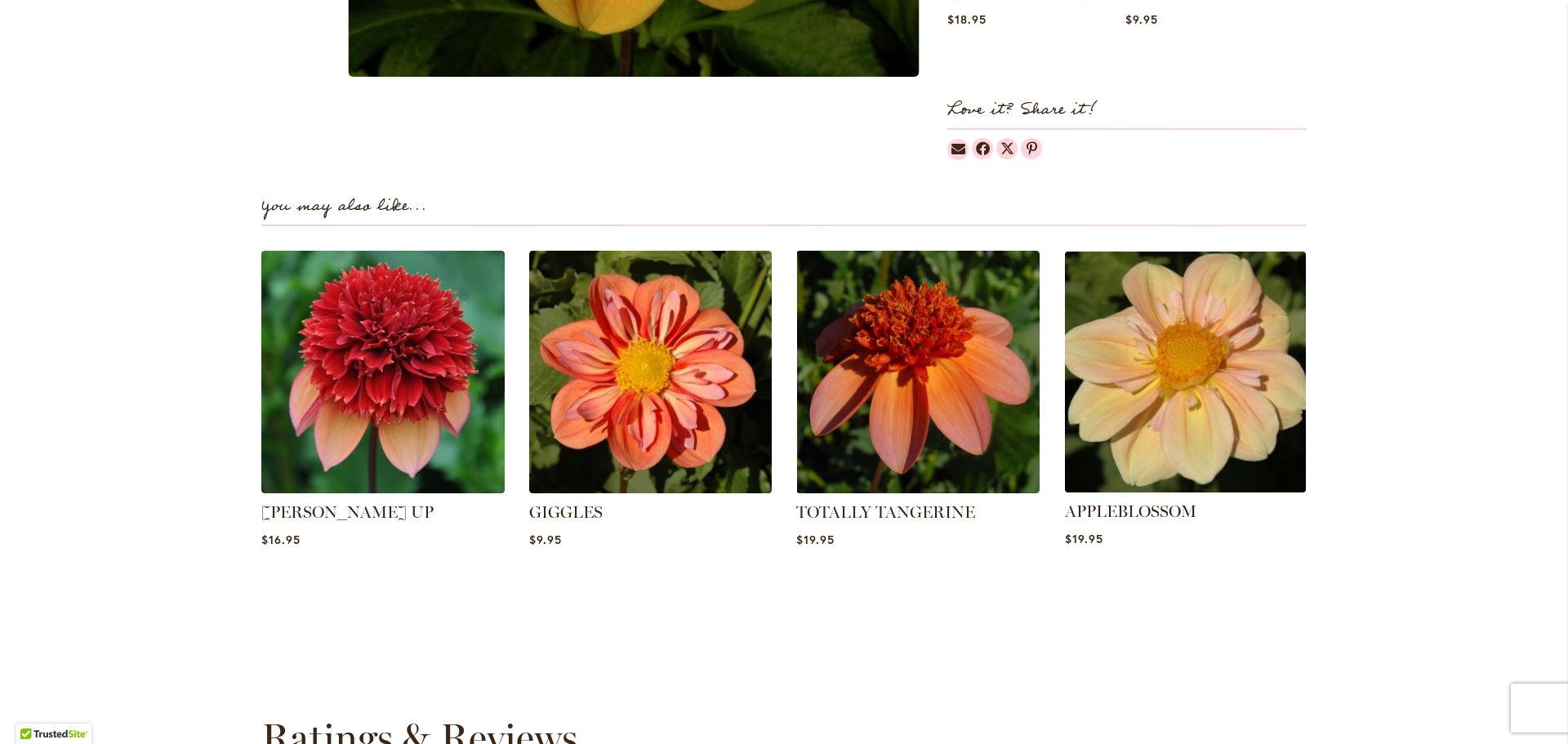
click at [1268, 398] on img at bounding box center [1185, 372] width 254 height 254
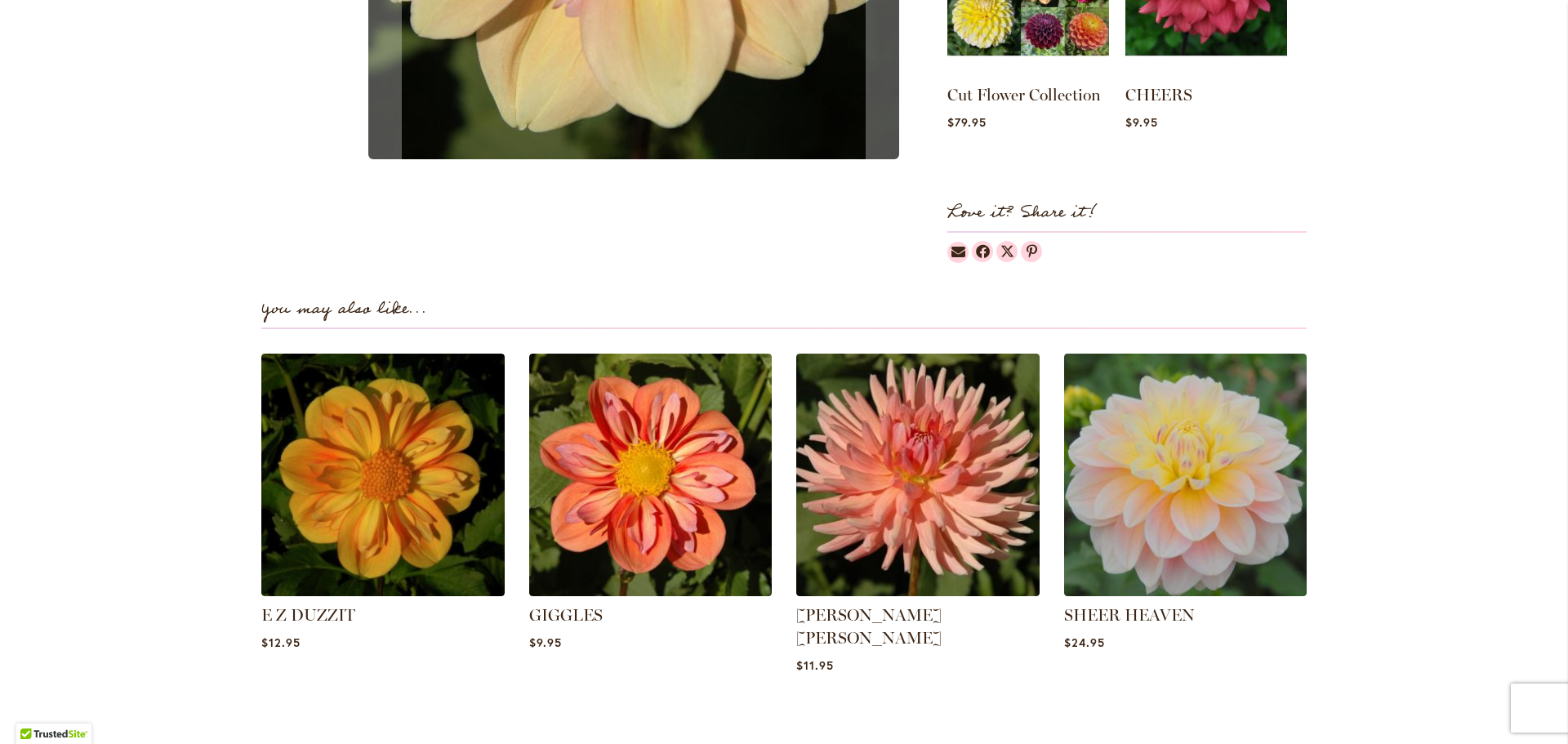
scroll to position [898, 0]
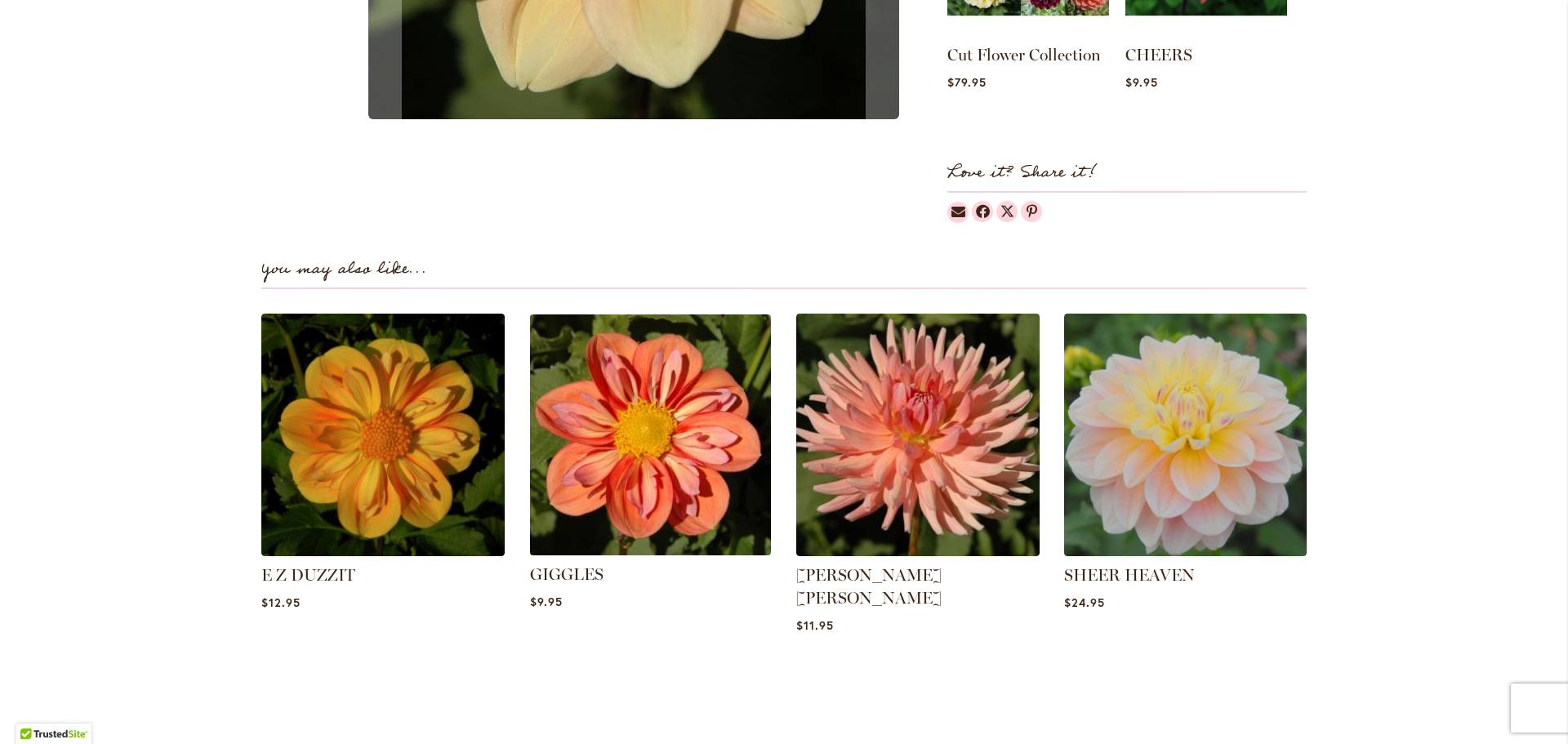
click at [595, 418] on img at bounding box center [651, 435] width 254 height 254
